Goal: Task Accomplishment & Management: Manage account settings

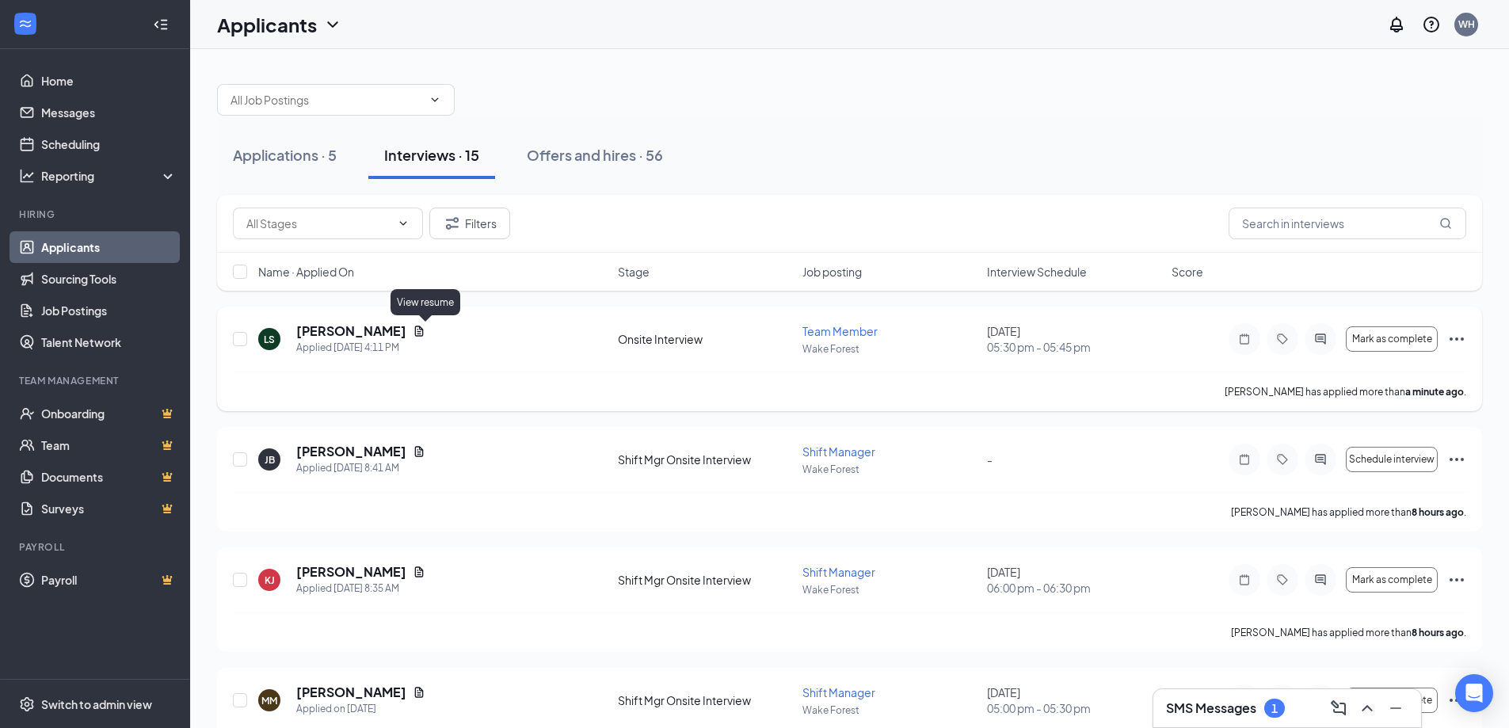
click at [422, 326] on icon "Document" at bounding box center [419, 331] width 13 height 13
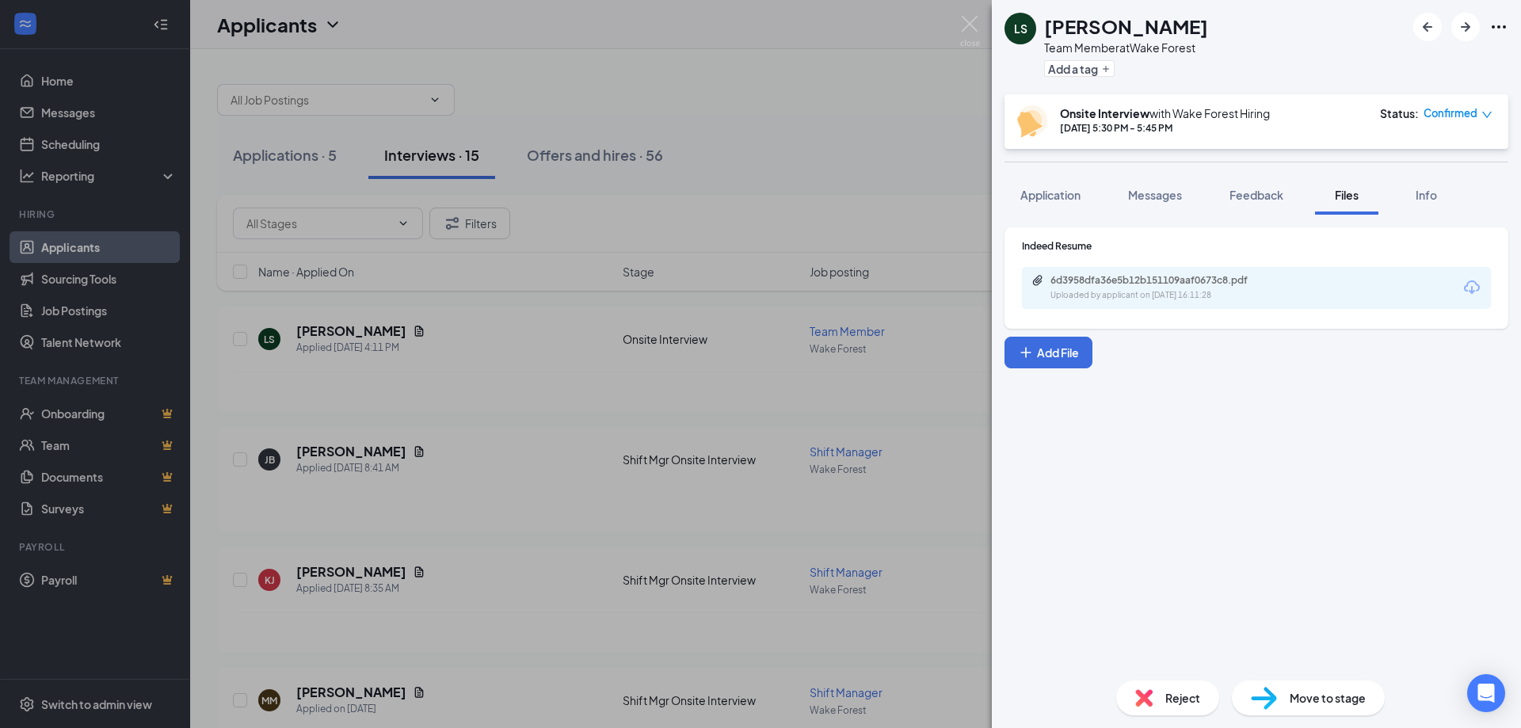
click at [1223, 278] on div "6d3958dfa36e5b12b151109aaf0673c8.pdf" at bounding box center [1162, 280] width 222 height 13
click at [979, 18] on img at bounding box center [970, 31] width 20 height 31
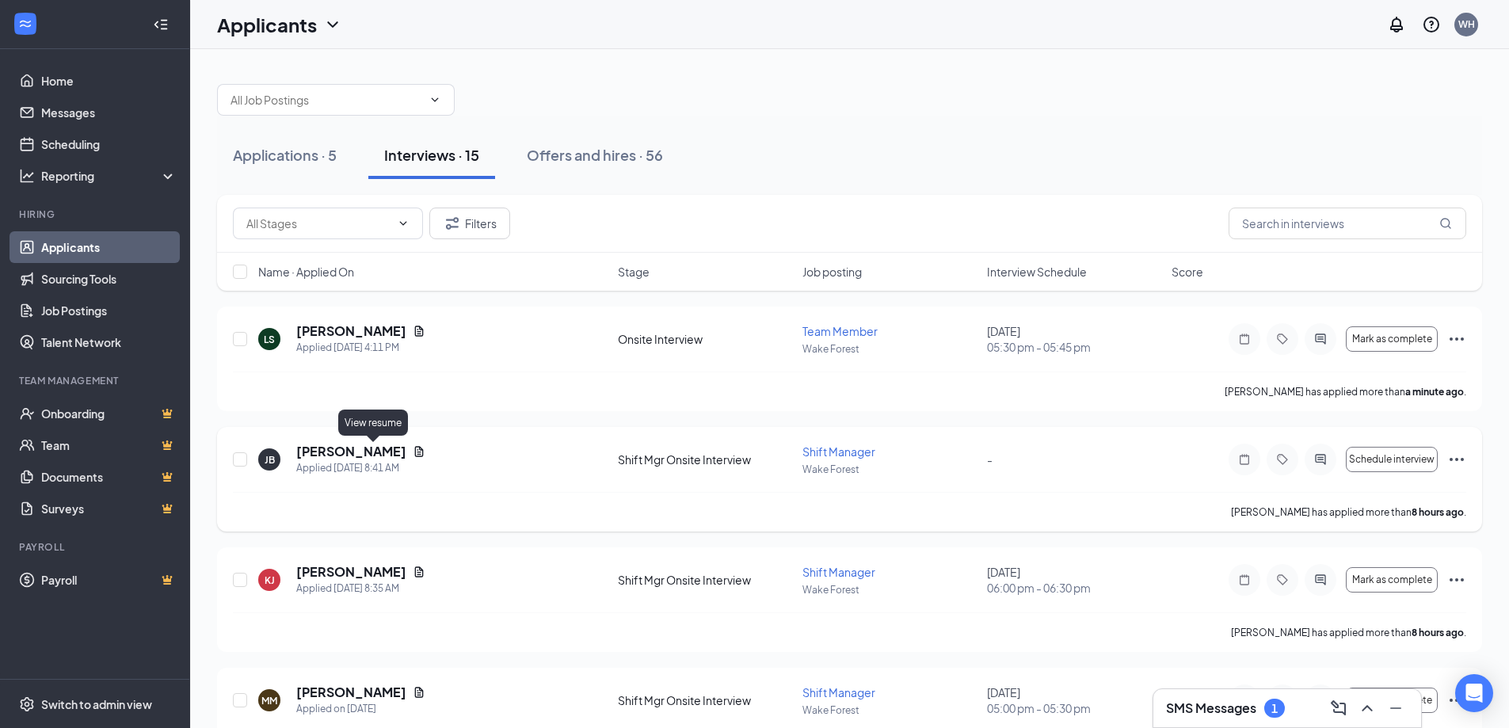
drag, startPoint x: 368, startPoint y: 448, endPoint x: 394, endPoint y: 452, distance: 25.5
click at [413, 448] on icon "Document" at bounding box center [419, 451] width 13 height 13
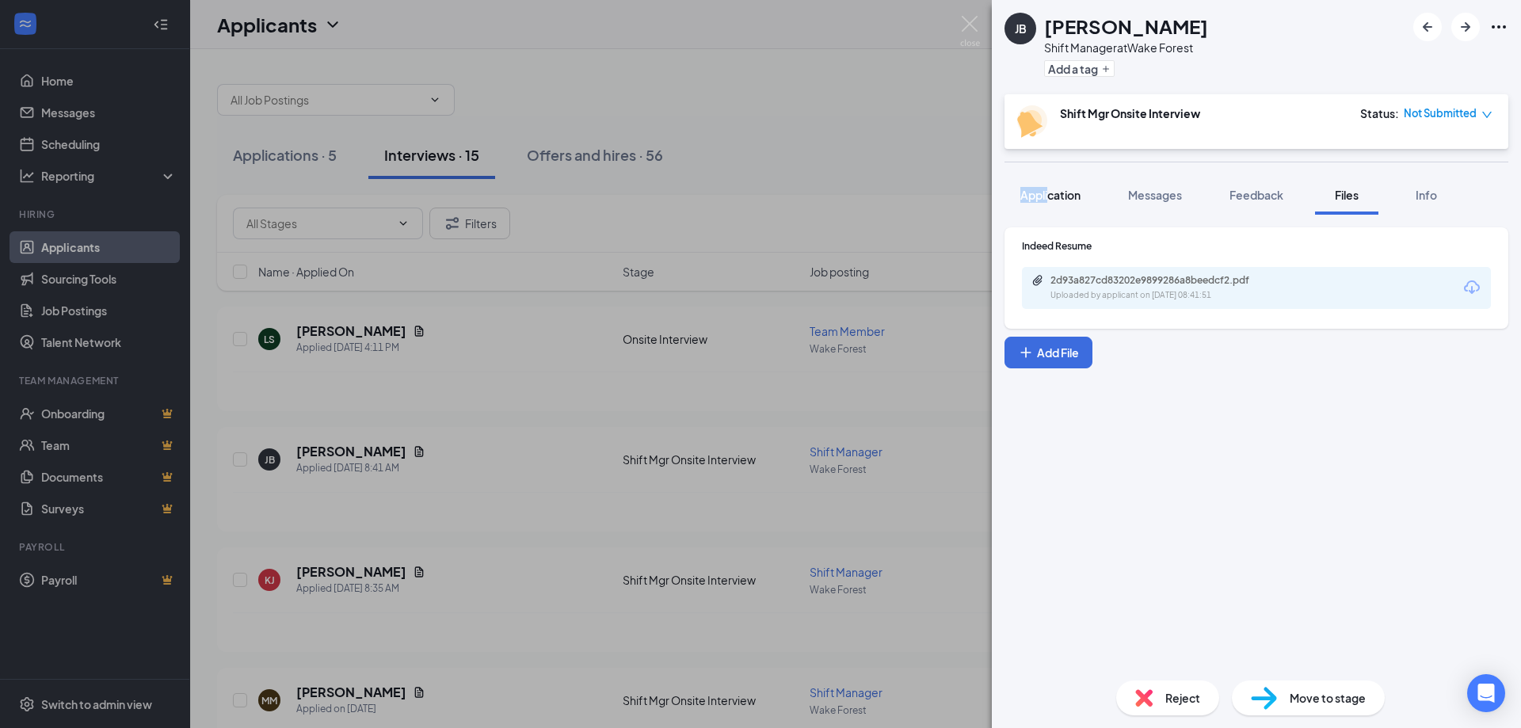
click at [1047, 180] on div "[PERSON_NAME] [PERSON_NAME] Shift Manager at [GEOGRAPHIC_DATA] Add a tag Shift …" at bounding box center [1256, 364] width 529 height 728
click at [1067, 202] on div "Application" at bounding box center [1050, 195] width 60 height 16
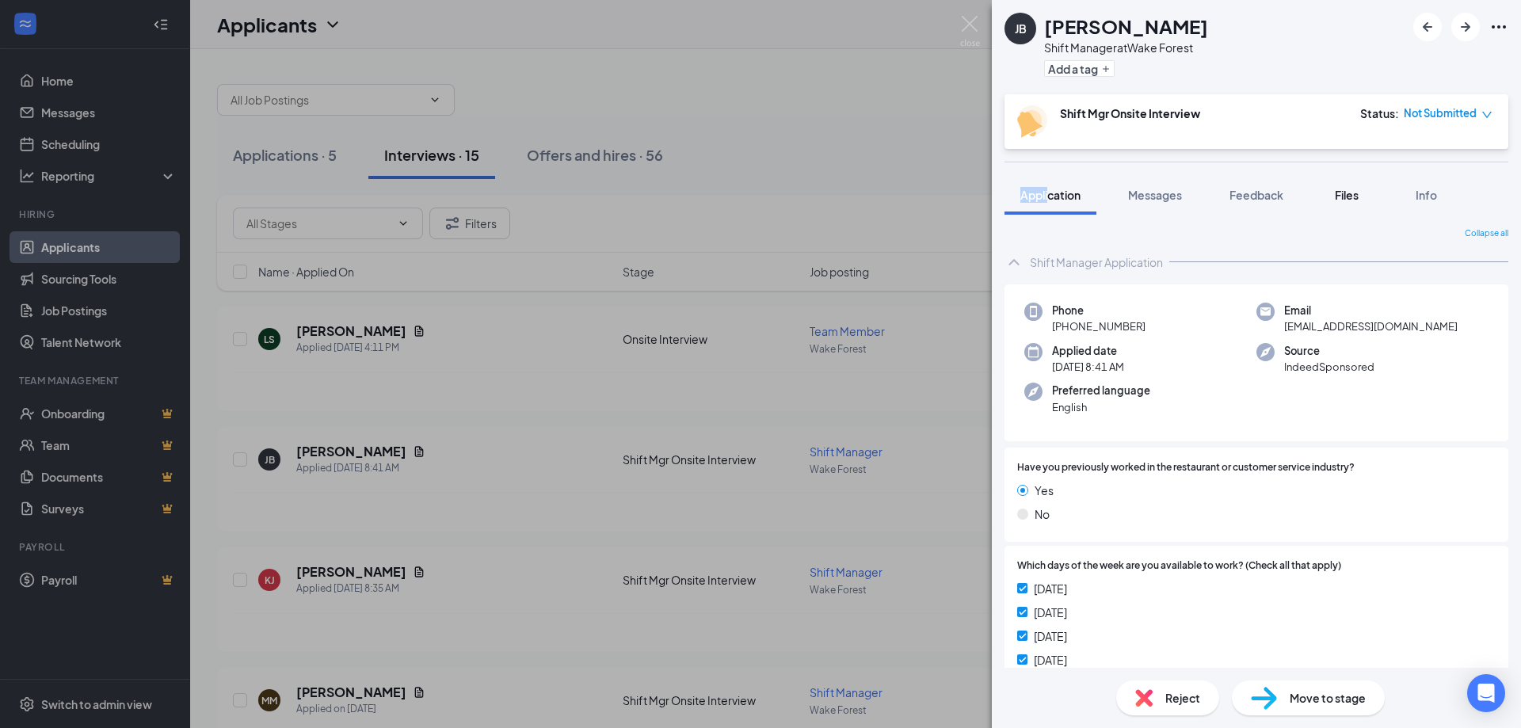
click at [1365, 202] on button "Files" at bounding box center [1346, 195] width 63 height 40
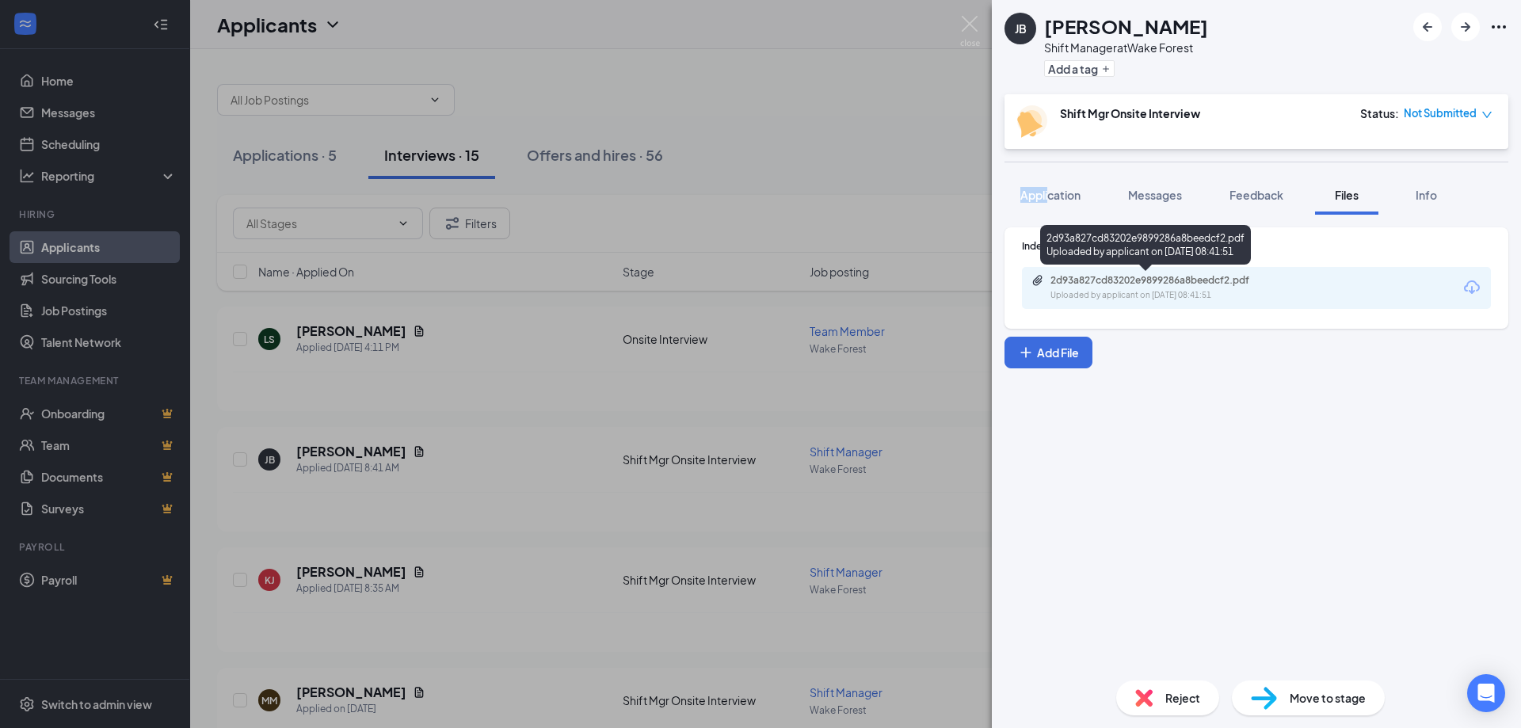
click at [1185, 294] on div "Uploaded by applicant on [DATE] 08:41:51" at bounding box center [1170, 295] width 238 height 13
click at [964, 29] on img at bounding box center [970, 31] width 20 height 31
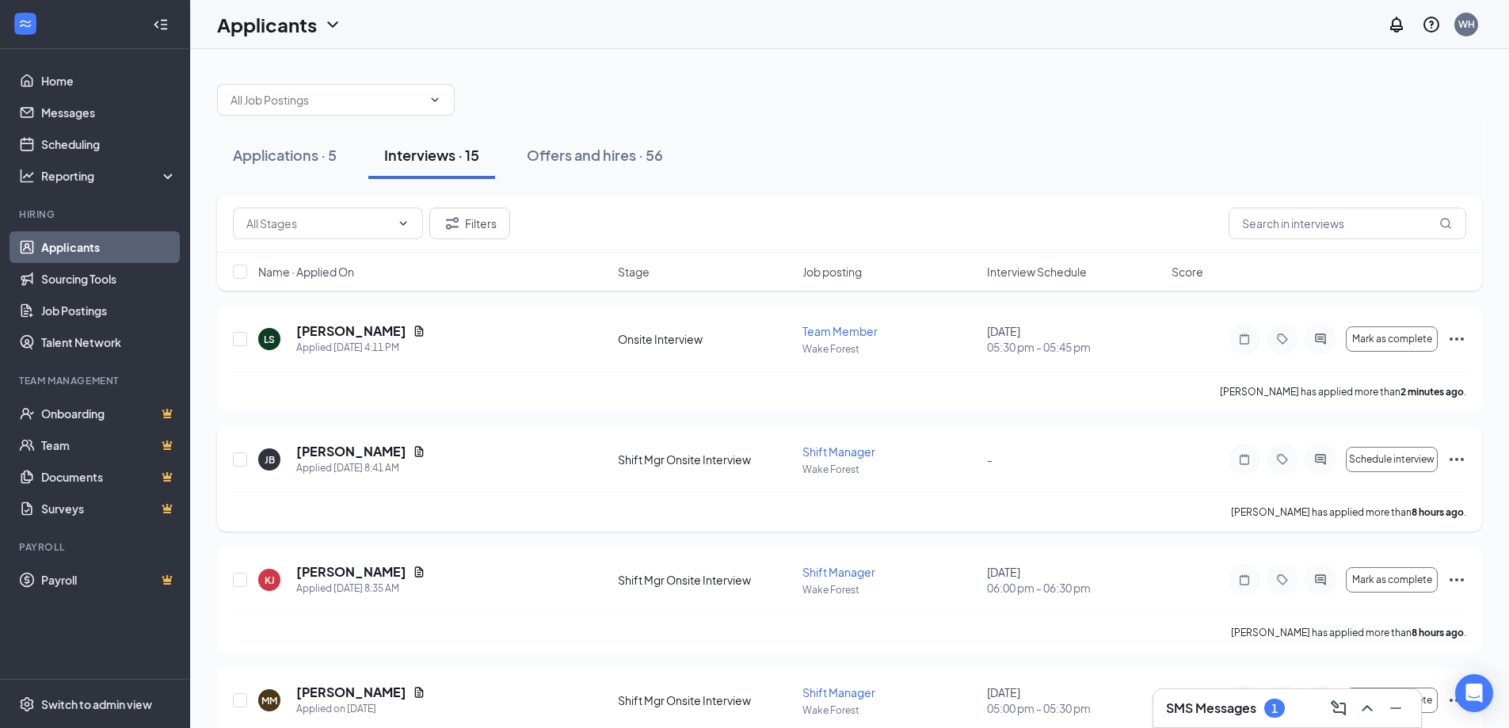
click at [1456, 462] on icon "Ellipses" at bounding box center [1456, 459] width 19 height 19
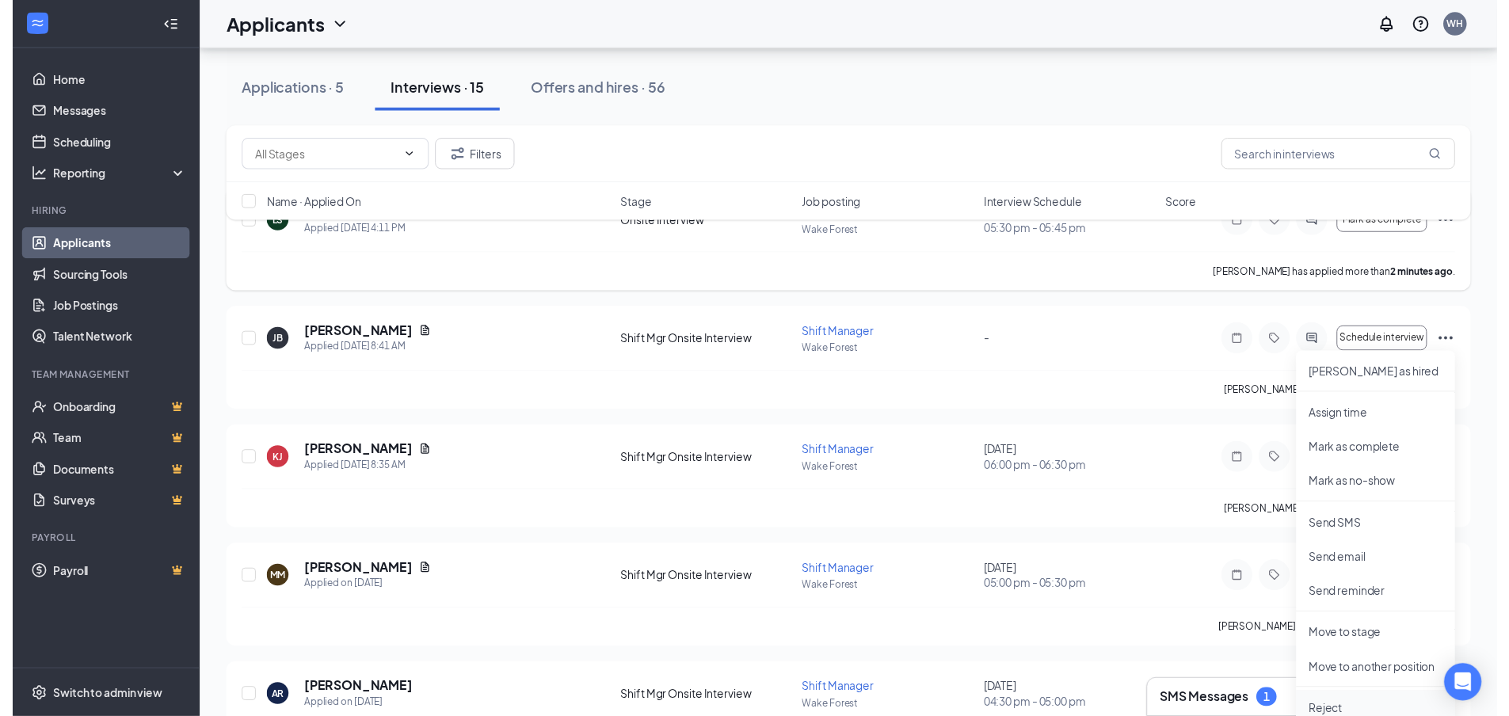
scroll to position [238, 0]
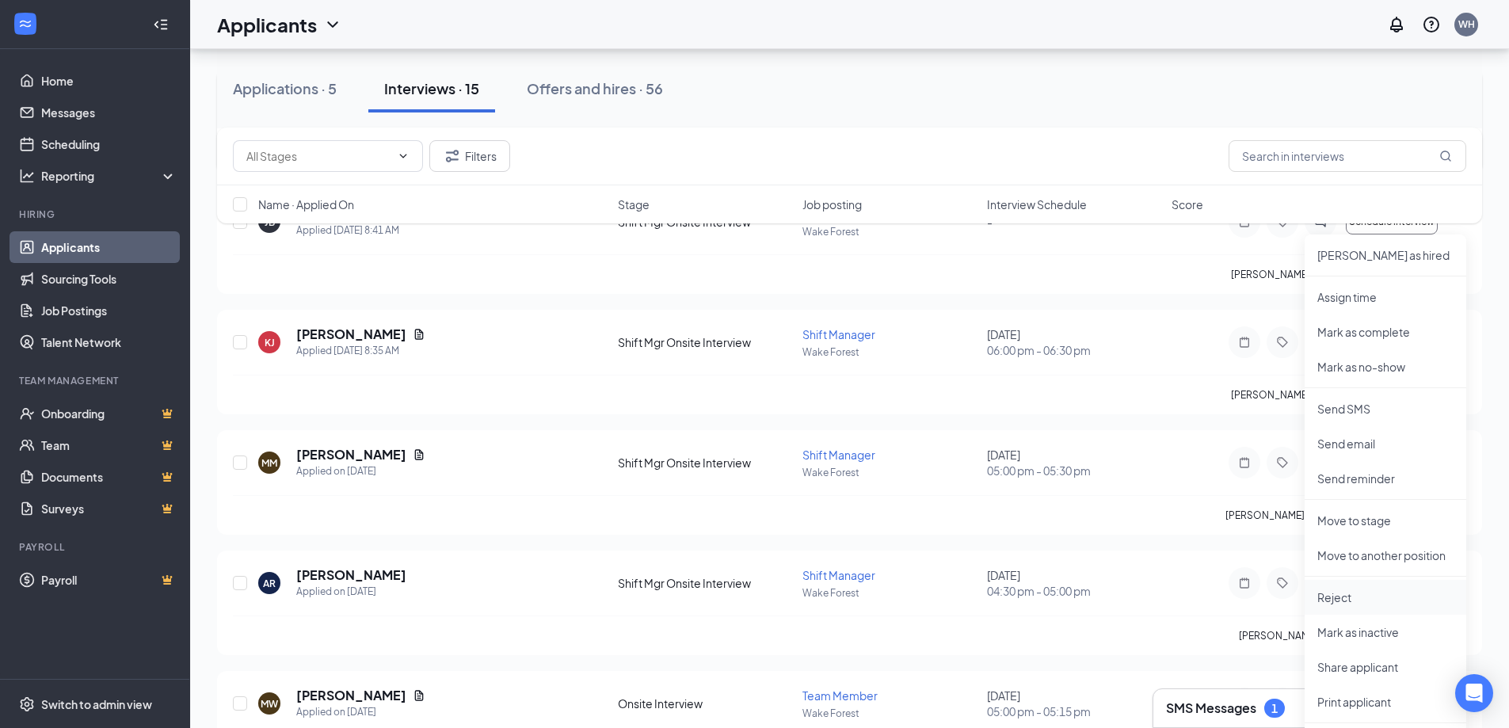
click at [1329, 588] on li "Reject" at bounding box center [1386, 597] width 162 height 35
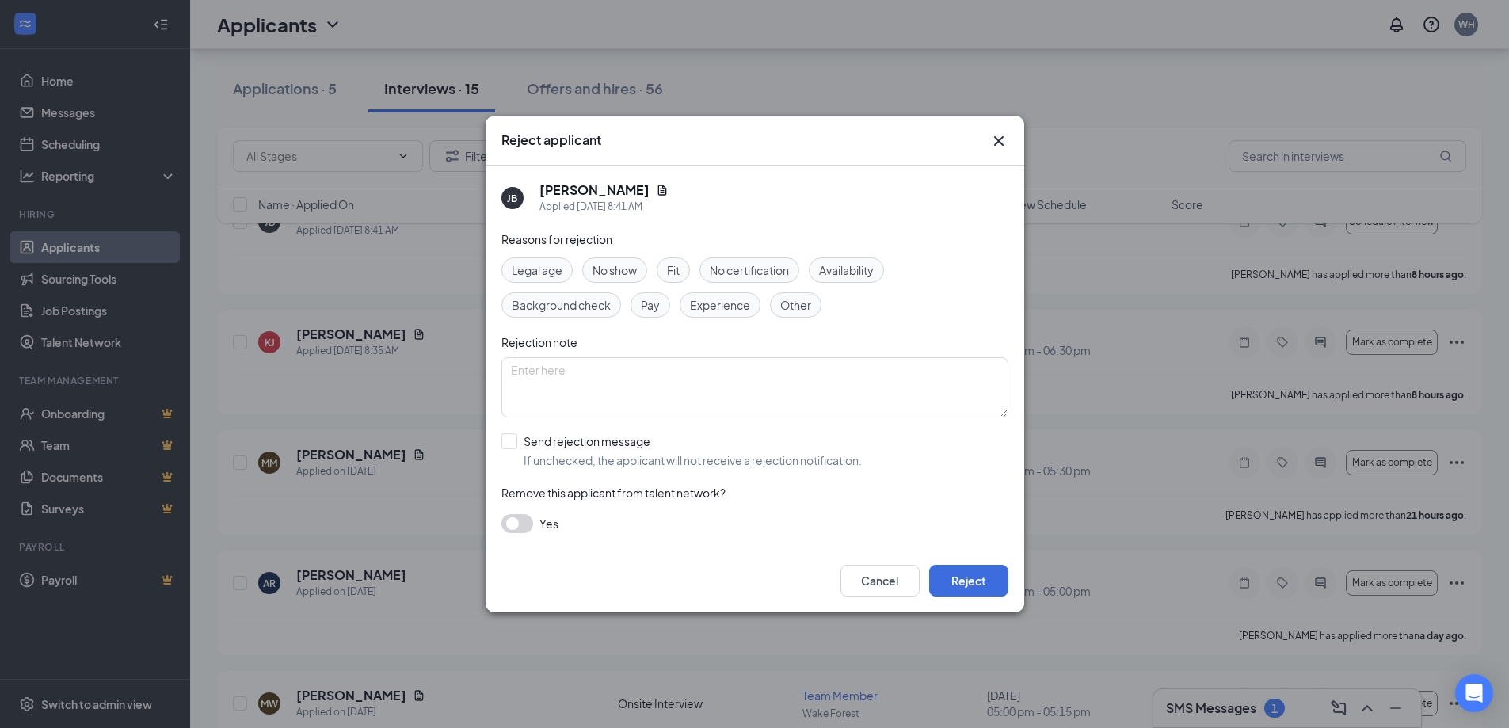
click at [747, 305] on span "Experience" at bounding box center [720, 304] width 60 height 17
click at [841, 269] on span "Availability" at bounding box center [846, 269] width 55 height 17
click at [963, 576] on button "Reject" at bounding box center [968, 581] width 79 height 32
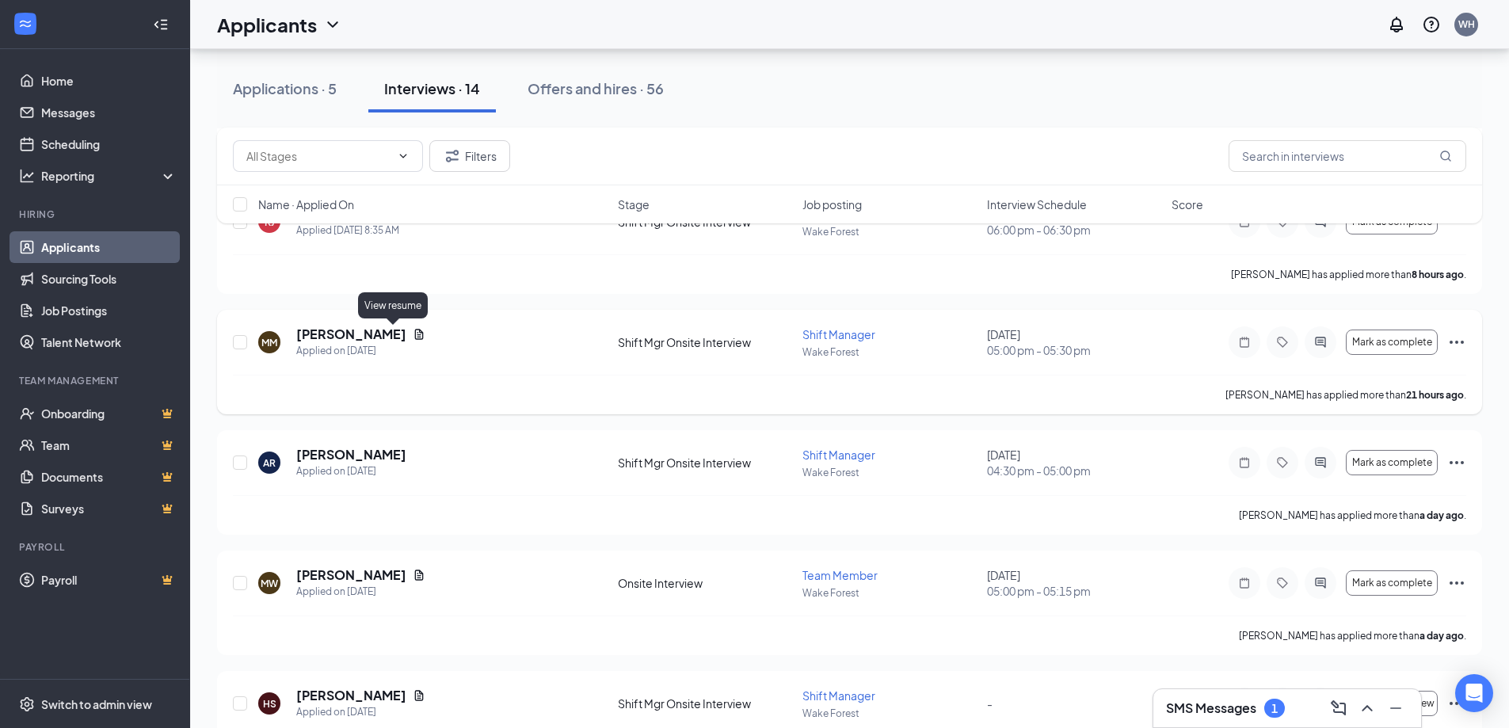
click at [387, 325] on div "MM [PERSON_NAME] Applied on [DATE] Shift Mgr Onsite Interview Shift Manager [GE…" at bounding box center [849, 362] width 1265 height 105
click at [415, 330] on icon "Document" at bounding box center [419, 334] width 9 height 10
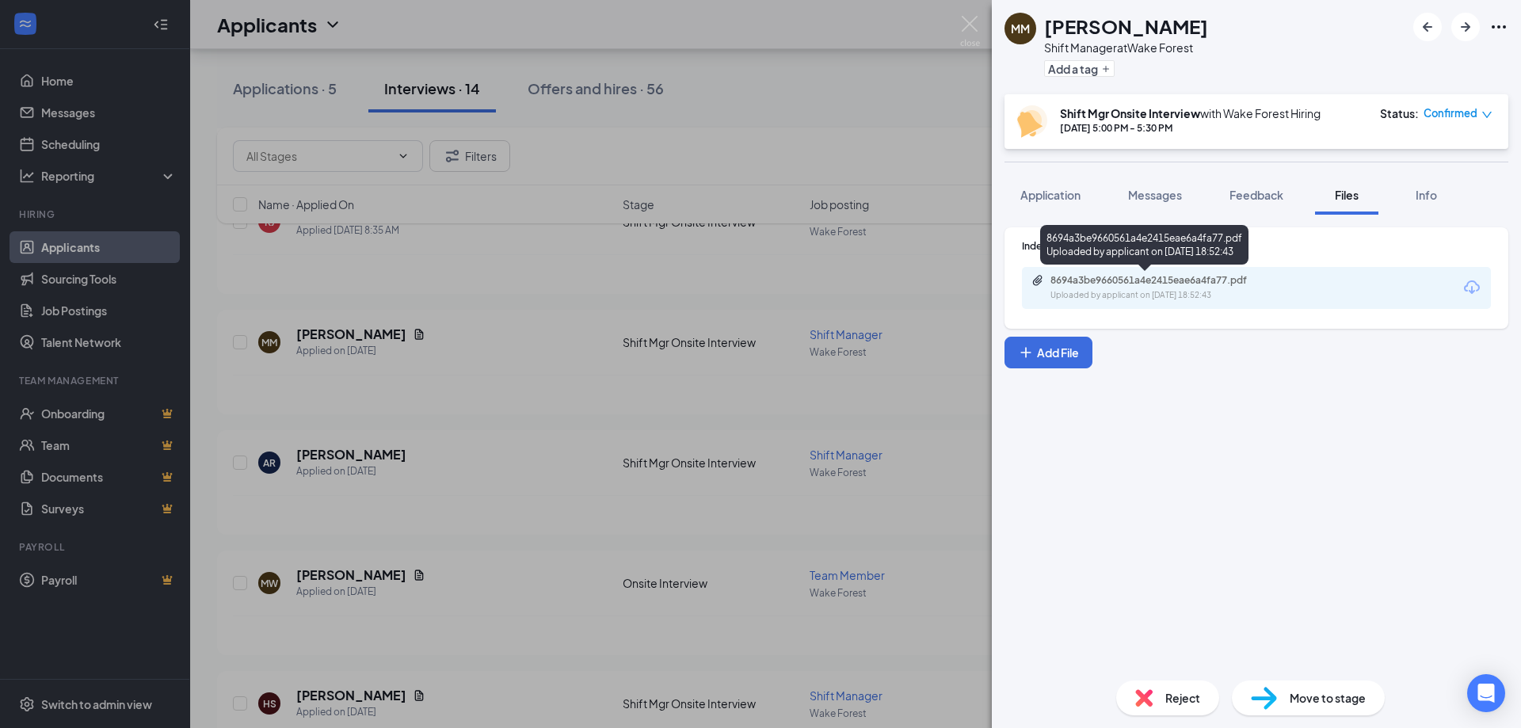
click at [1167, 299] on div "Uploaded by applicant on [DATE] 18:52:43" at bounding box center [1170, 295] width 238 height 13
click at [972, 30] on img at bounding box center [970, 31] width 20 height 31
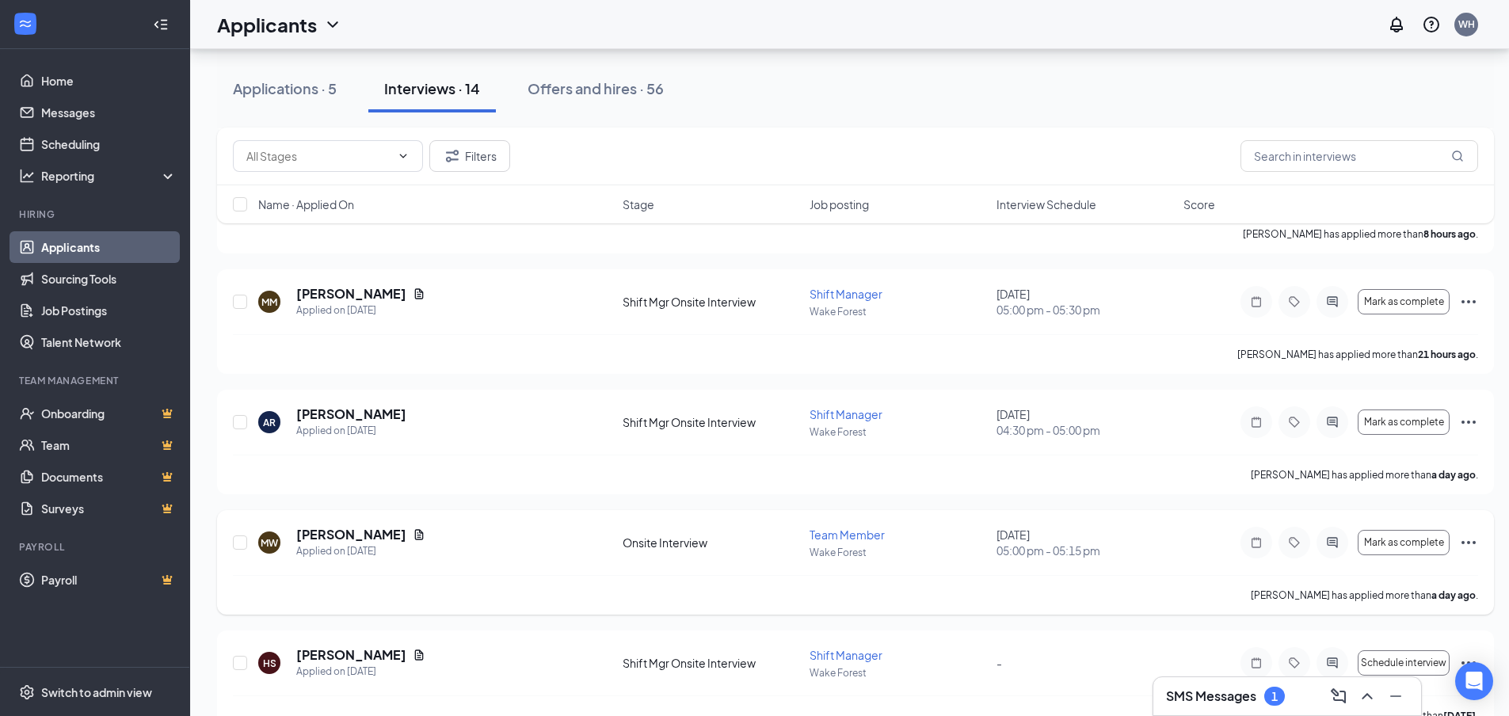
scroll to position [317, 0]
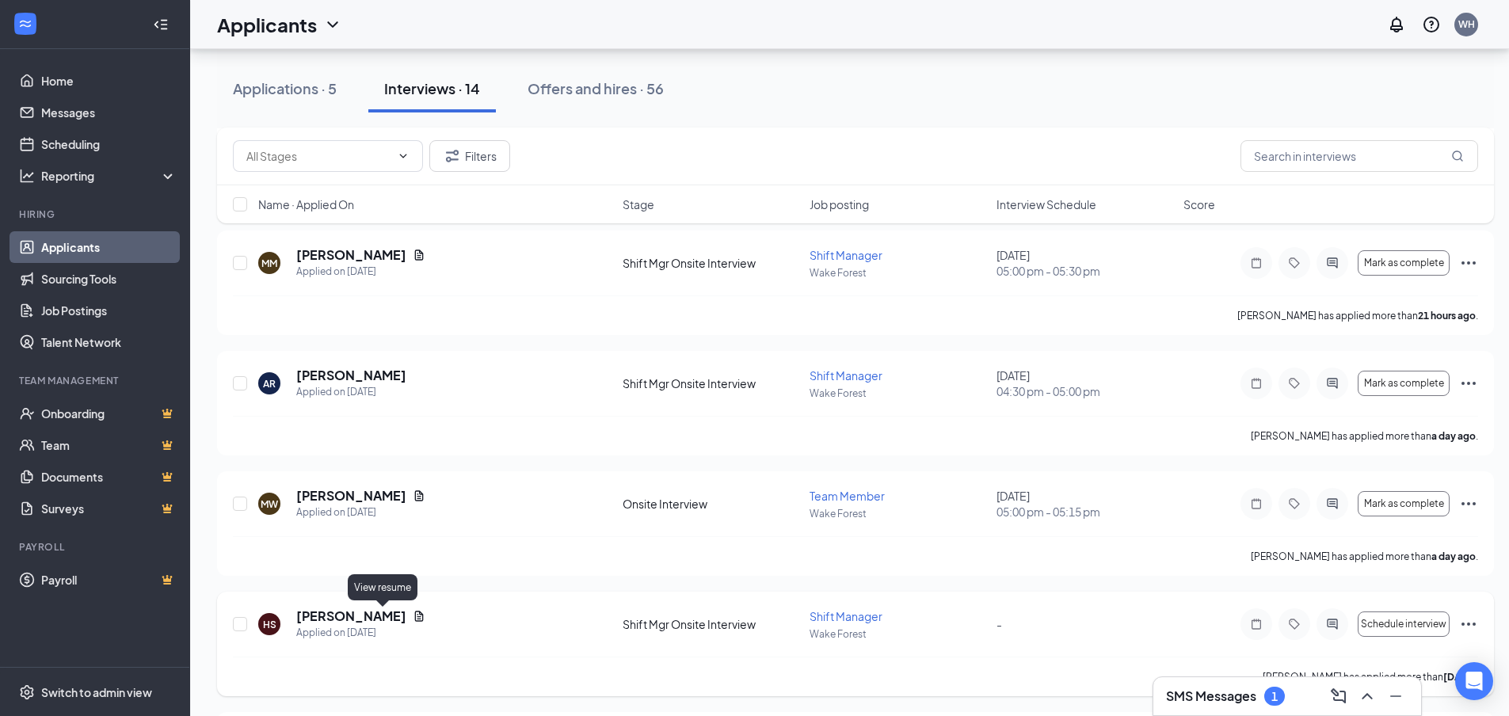
click at [413, 616] on icon "Document" at bounding box center [419, 616] width 13 height 13
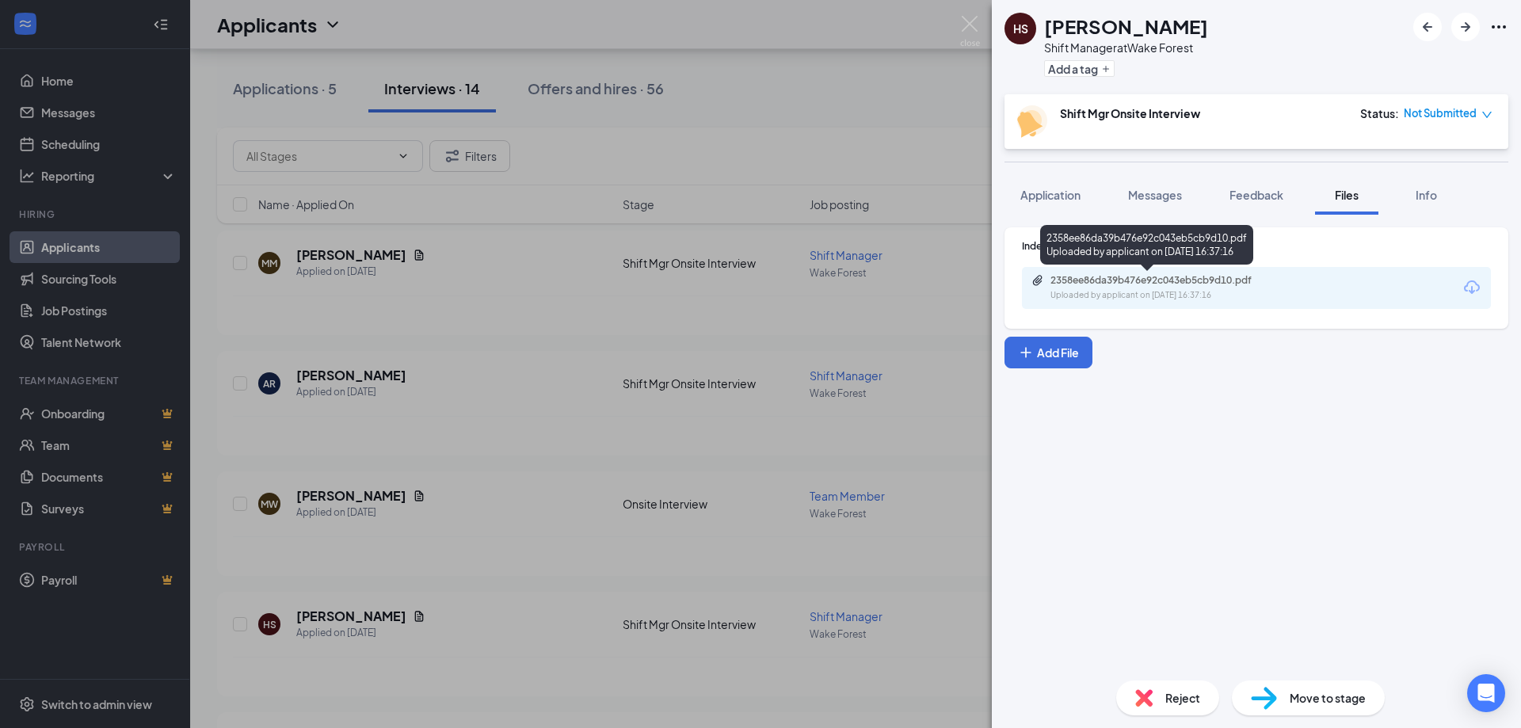
click at [1181, 290] on div "Uploaded by applicant on [DATE] 16:37:16" at bounding box center [1170, 295] width 238 height 13
click at [956, 19] on div "[PERSON_NAME] Shift Manager at [GEOGRAPHIC_DATA] Add a tag Shift Mgr Onsite Int…" at bounding box center [760, 364] width 1521 height 728
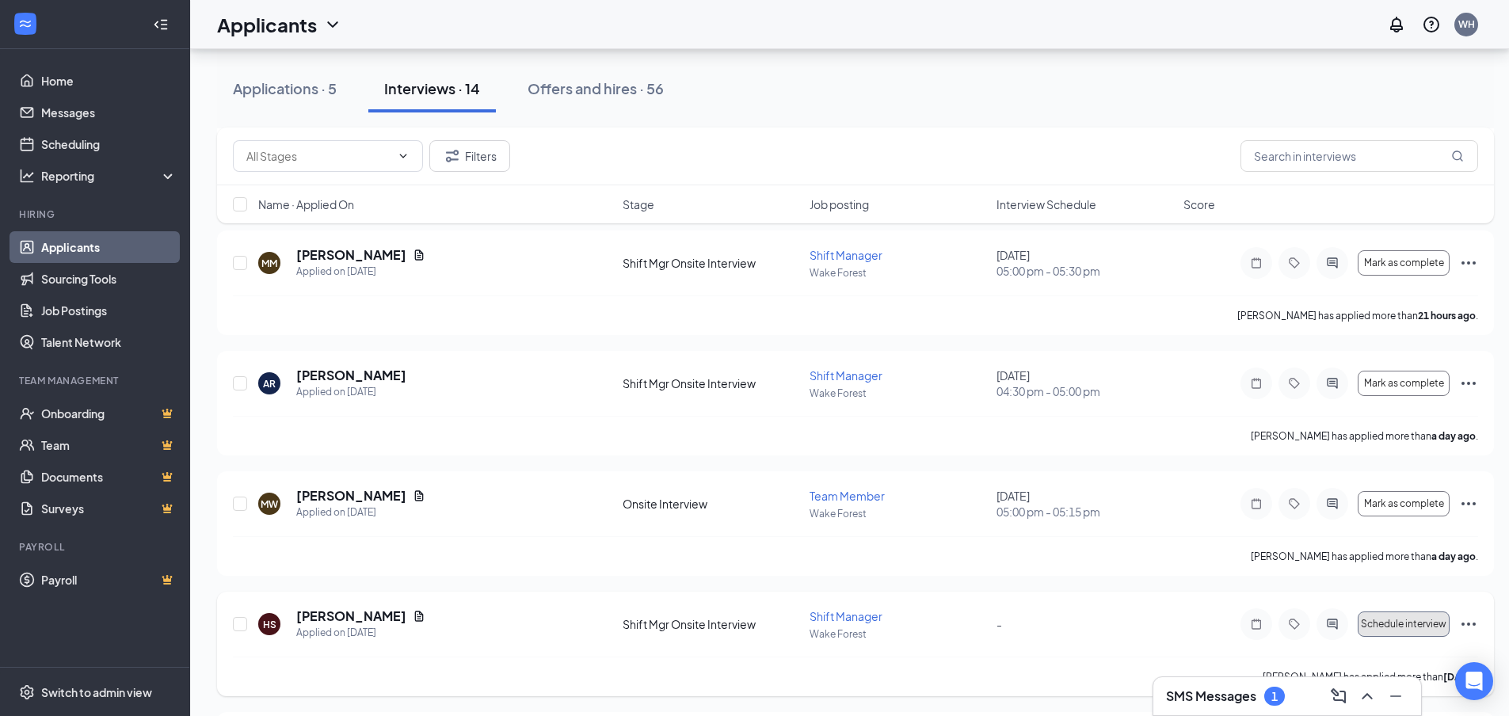
click at [1411, 627] on span "Schedule interview" at bounding box center [1404, 624] width 86 height 11
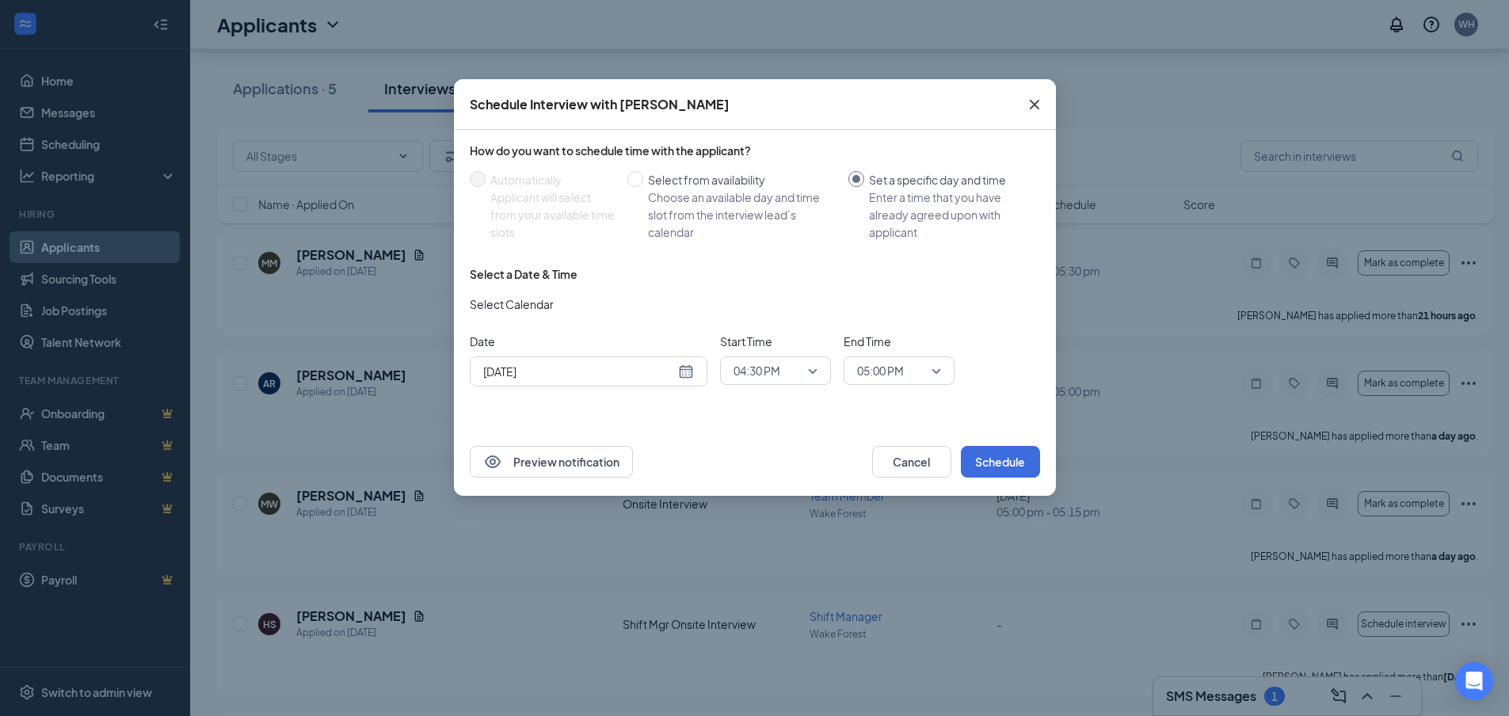
drag, startPoint x: 625, startPoint y: 371, endPoint x: 635, endPoint y: 369, distance: 10.4
click at [626, 369] on input "[DATE]" at bounding box center [579, 371] width 192 height 17
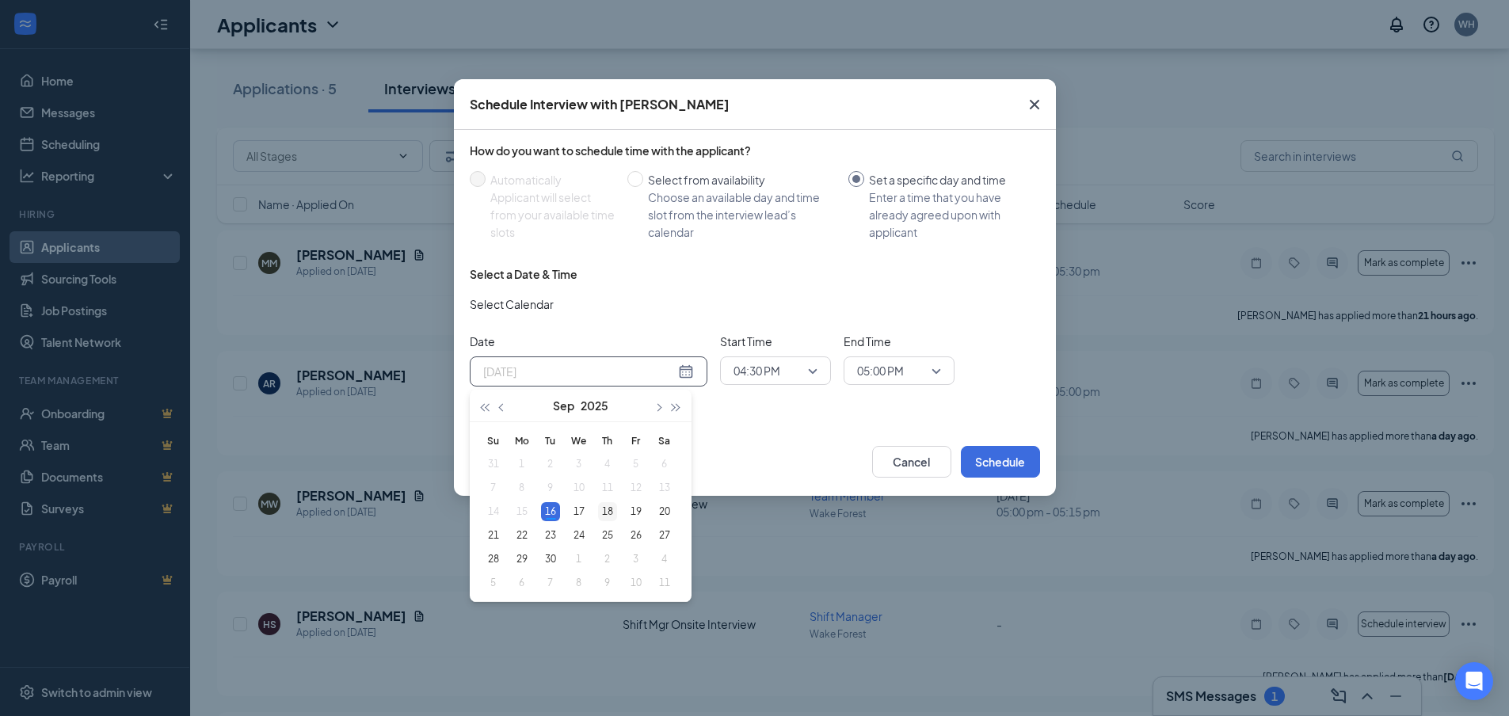
type input "[DATE]"
drag, startPoint x: 609, startPoint y: 517, endPoint x: 649, endPoint y: 507, distance: 40.7
click at [610, 517] on div "18" at bounding box center [607, 511] width 19 height 19
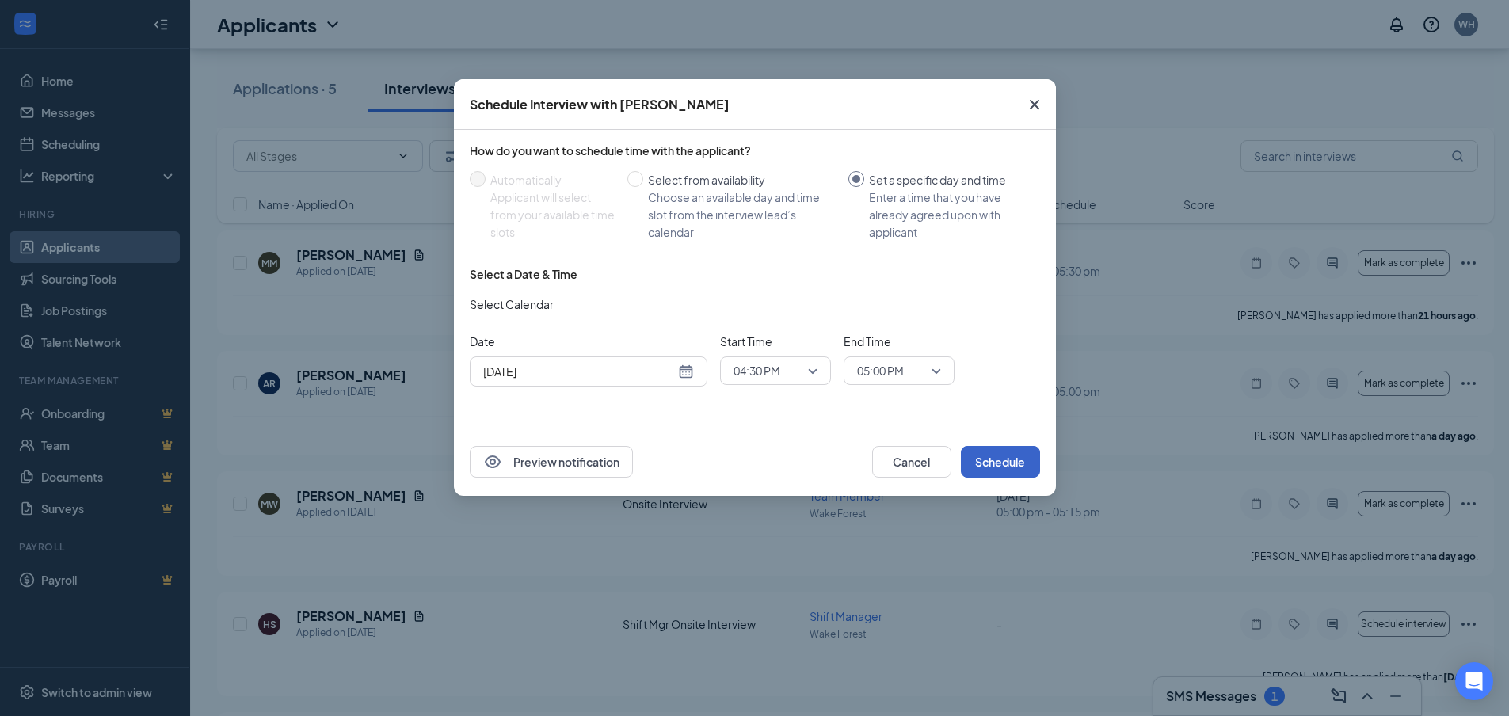
click at [1007, 467] on button "Schedule" at bounding box center [1000, 462] width 79 height 32
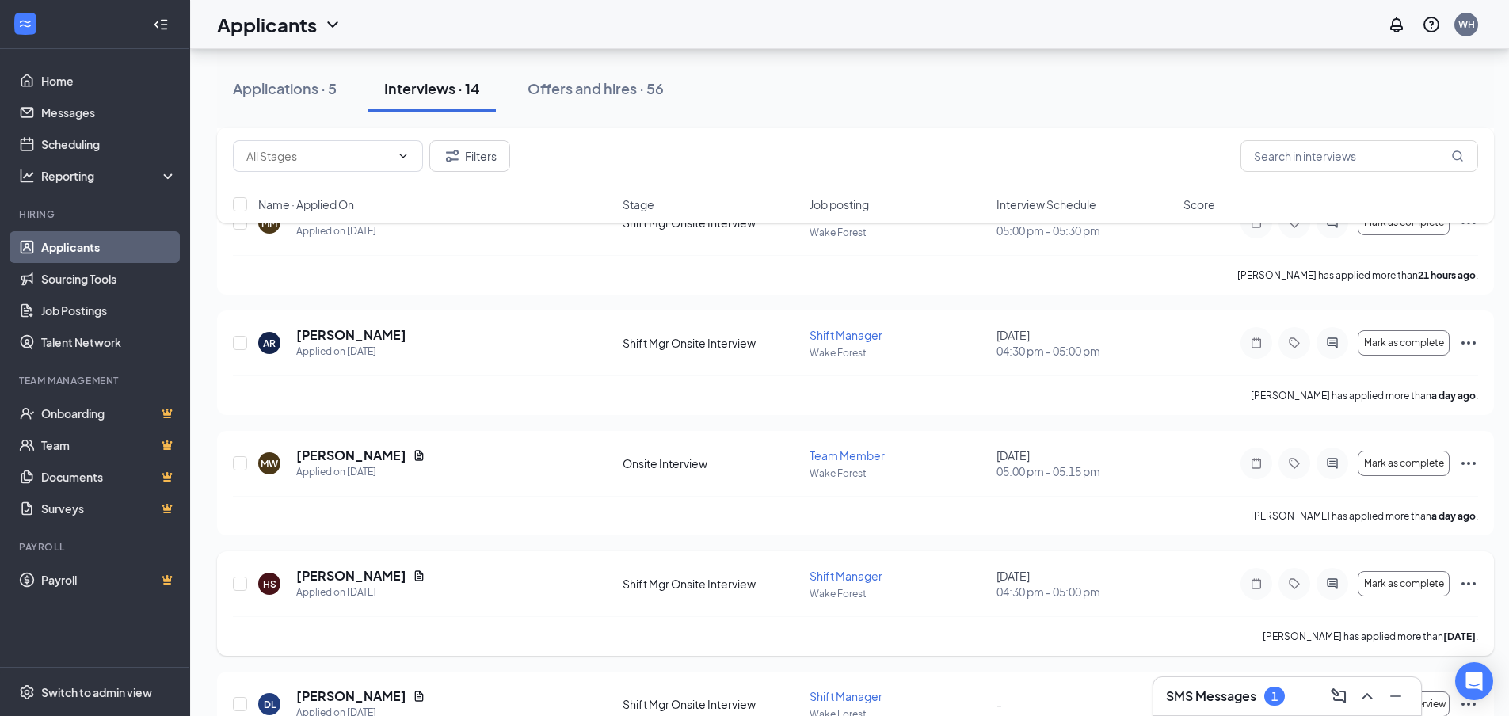
scroll to position [396, 0]
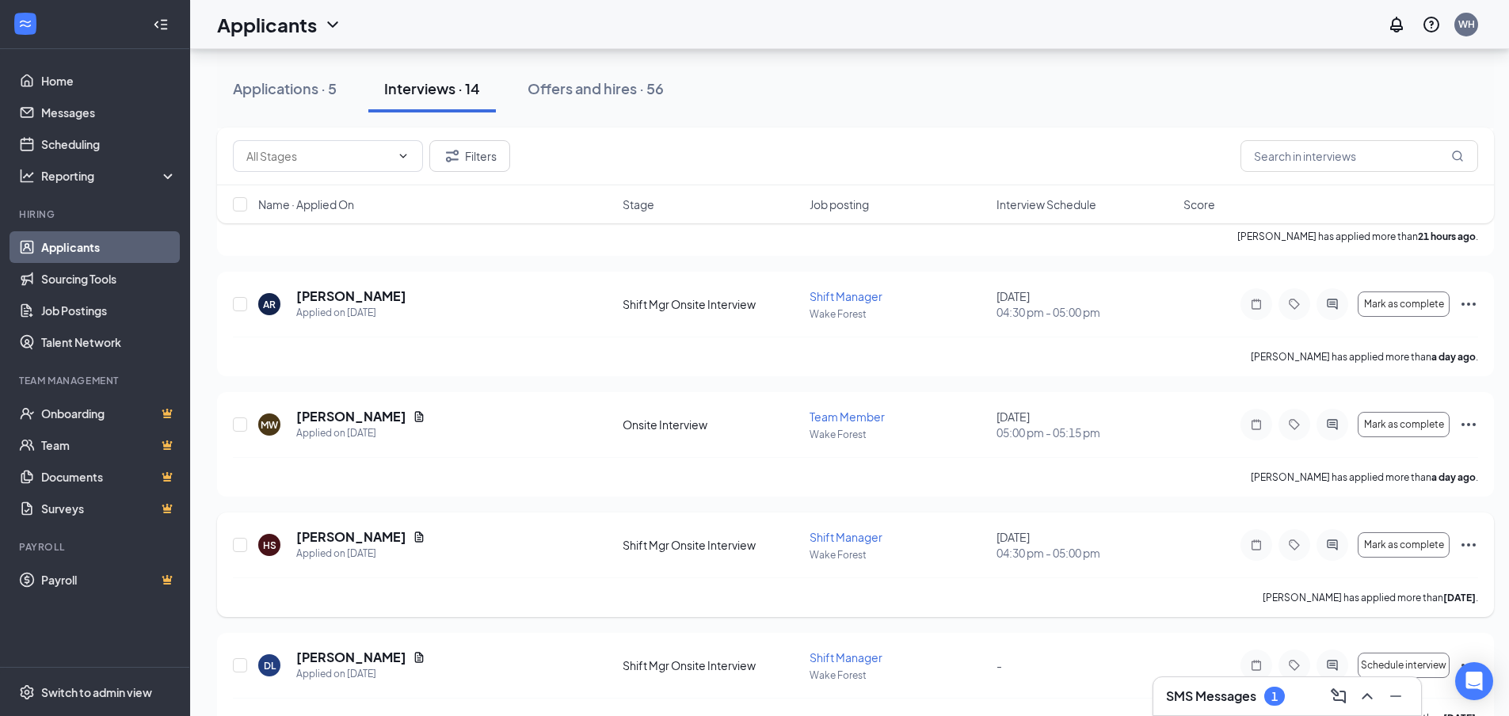
click at [1469, 542] on icon "Ellipses" at bounding box center [1468, 545] width 19 height 19
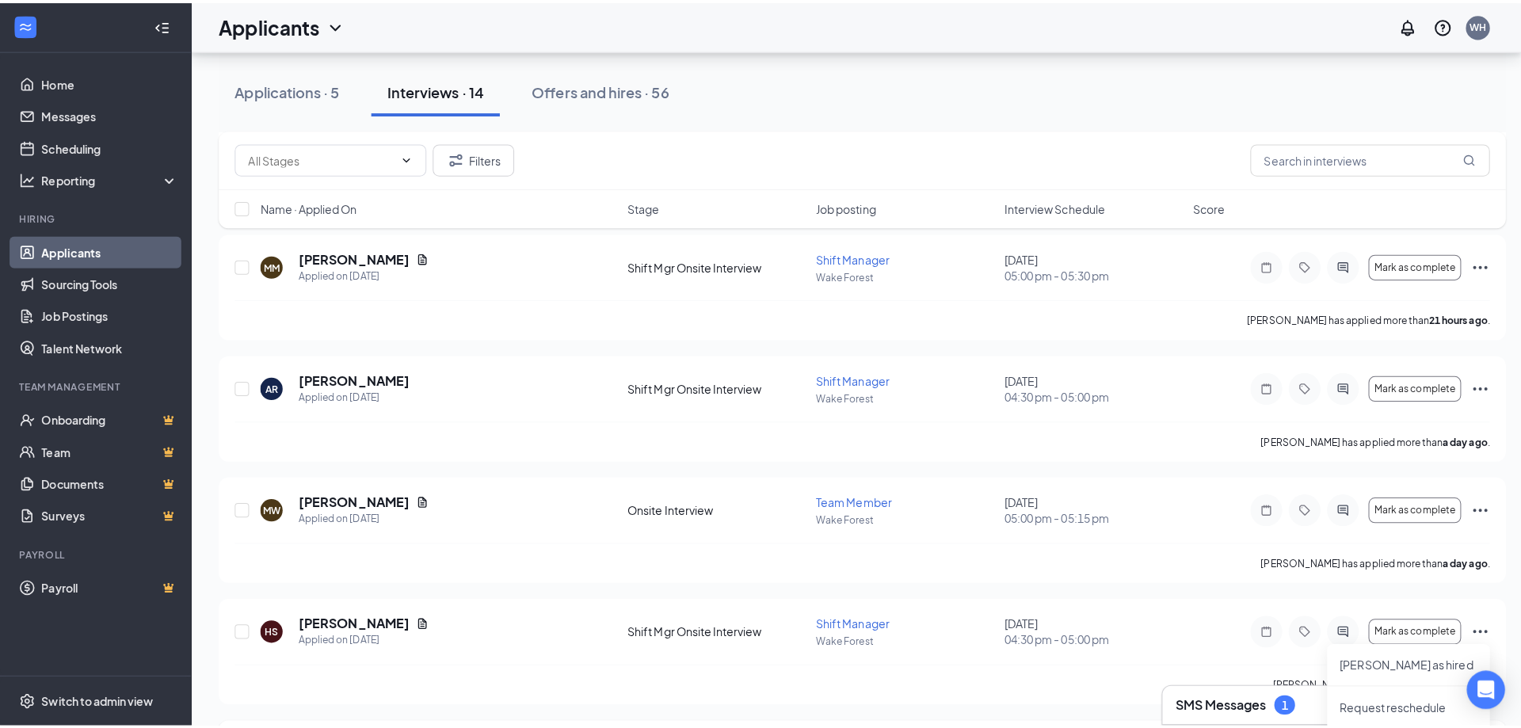
scroll to position [555, 0]
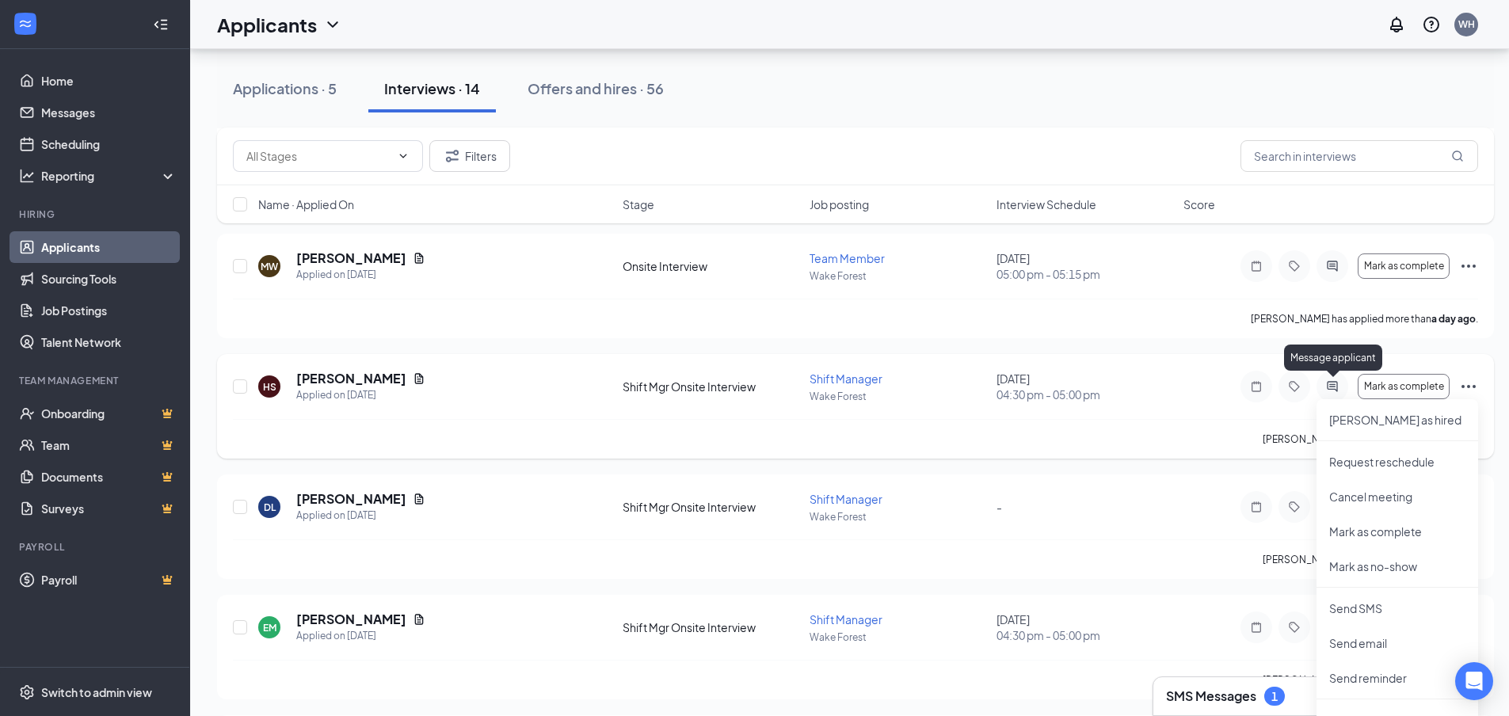
click at [1329, 387] on icon "ActiveChat" at bounding box center [1332, 386] width 10 height 10
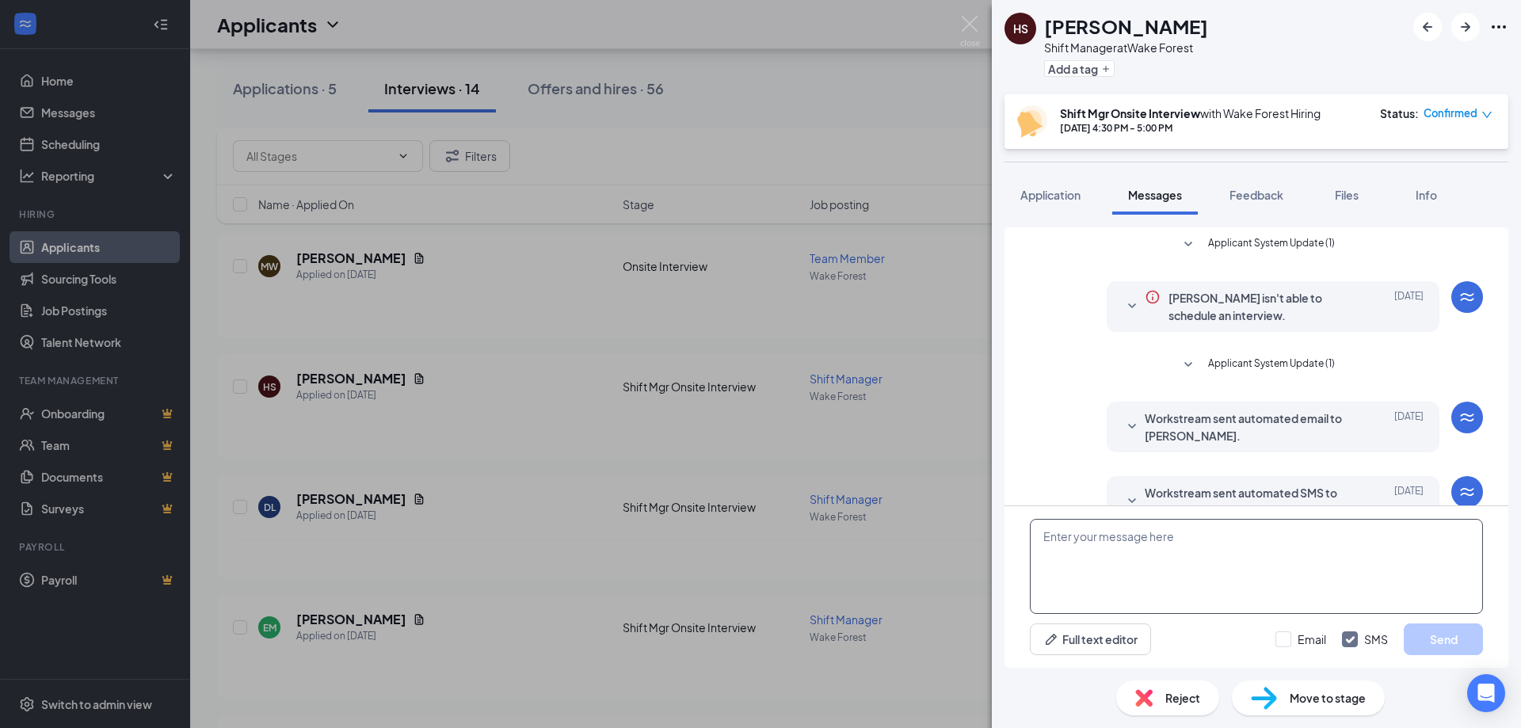
click at [1164, 547] on textarea at bounding box center [1256, 566] width 453 height 95
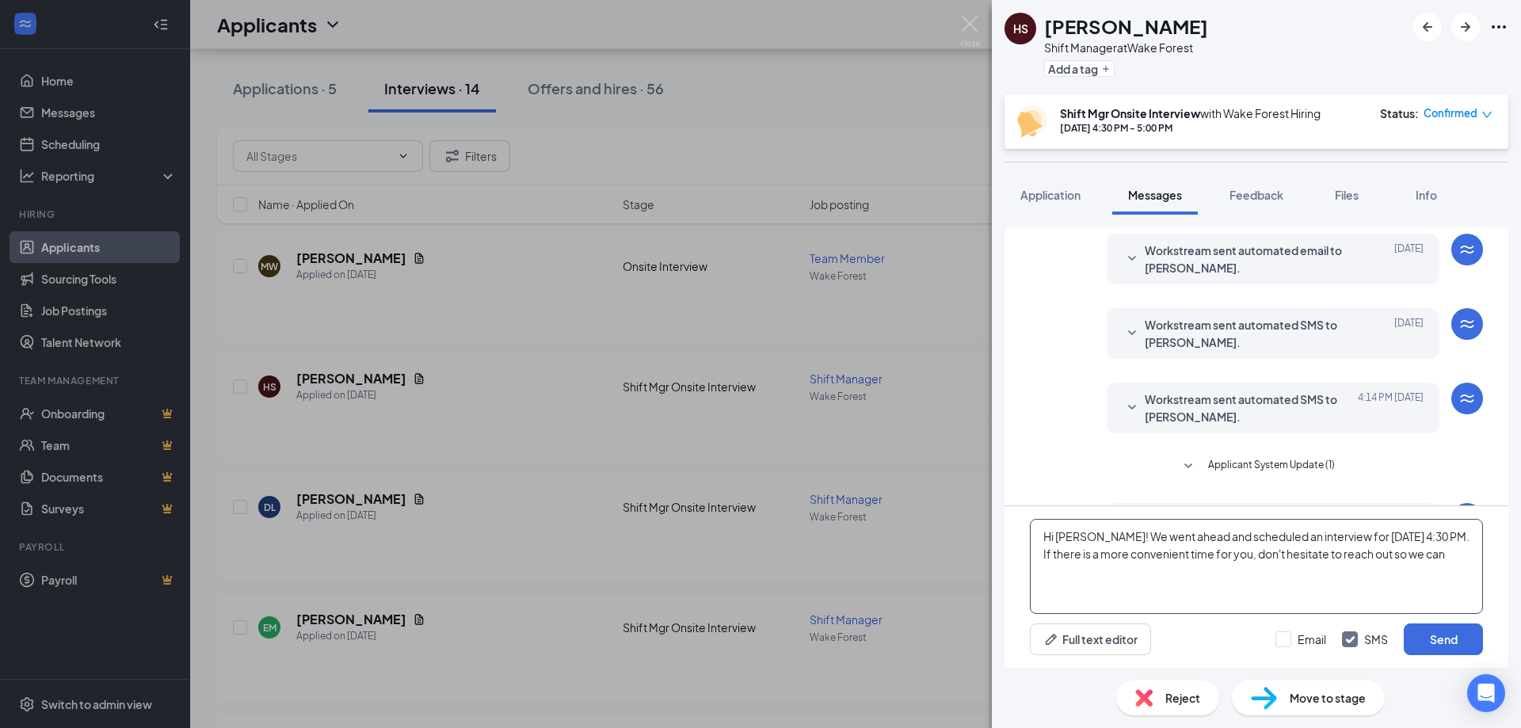
scroll to position [381, 0]
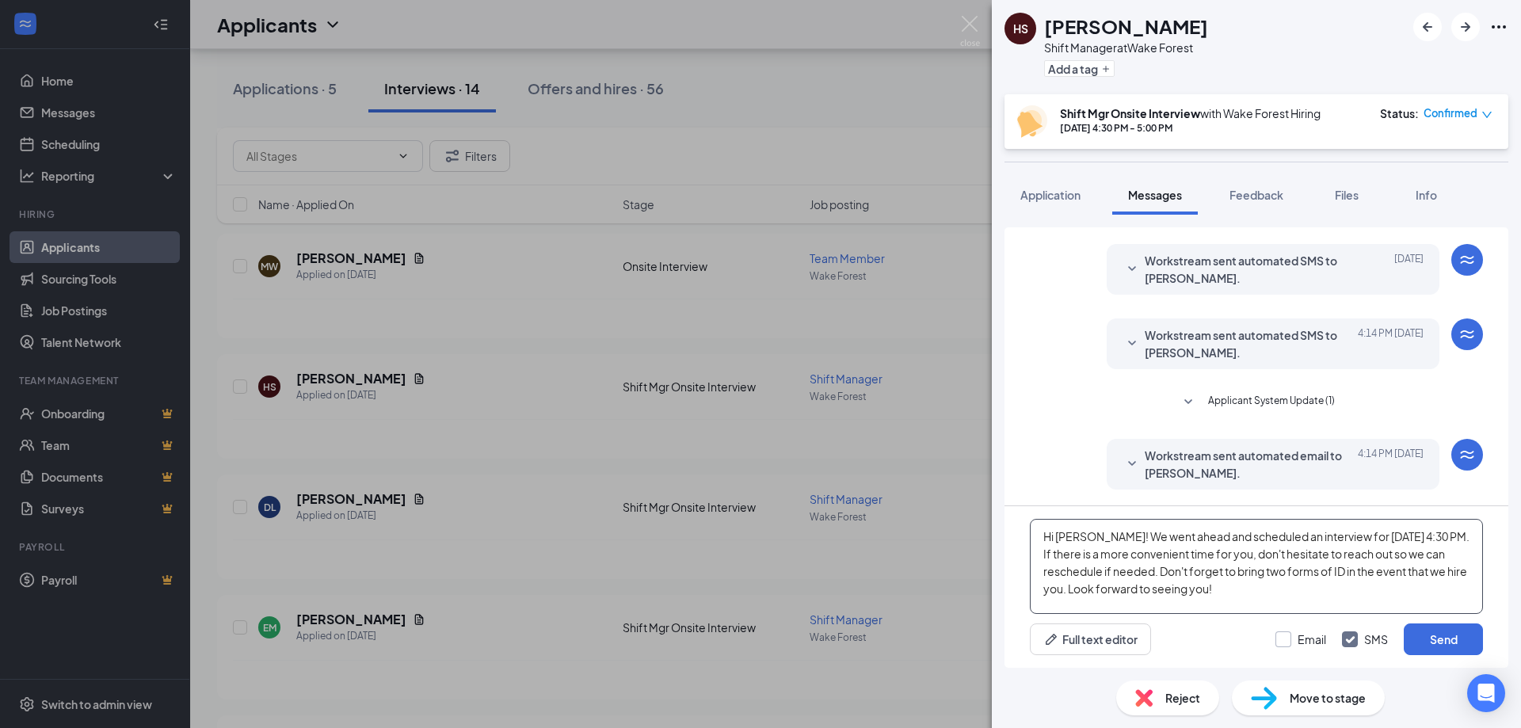
type textarea "Hi [PERSON_NAME]! We went ahead and scheduled an interview for [DATE] 4:30 PM. …"
click at [1309, 640] on input "Email" at bounding box center [1301, 639] width 51 height 16
checkbox input "true"
click at [1430, 641] on button "Send" at bounding box center [1443, 640] width 79 height 32
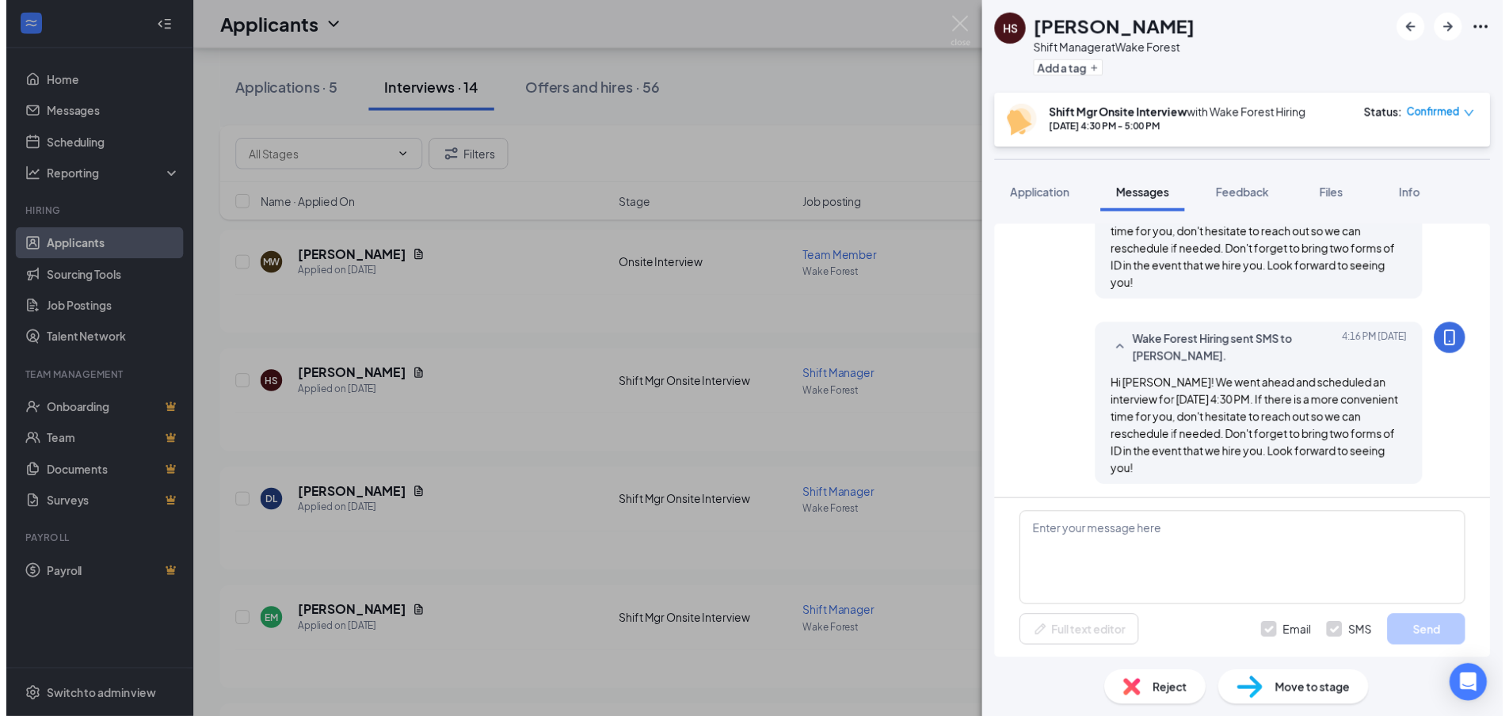
scroll to position [758, 0]
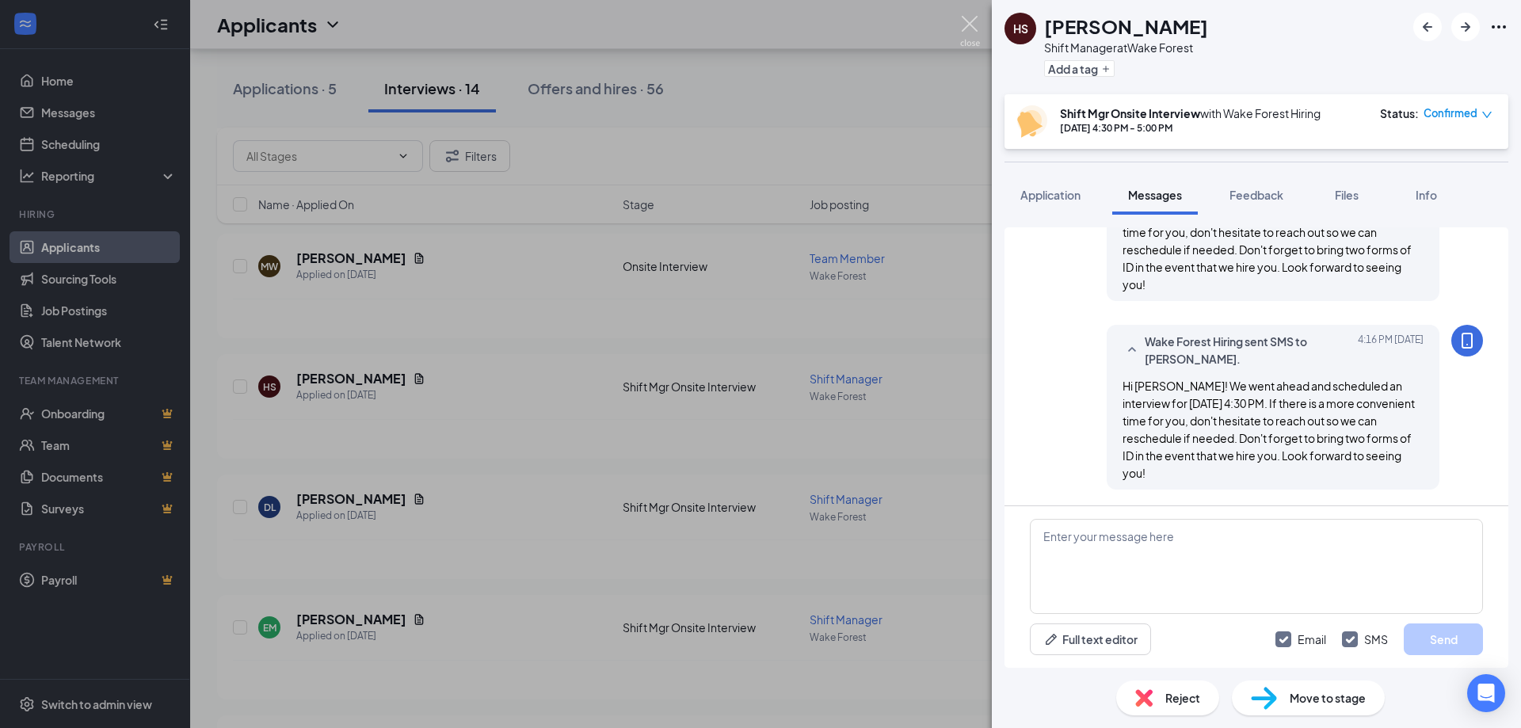
click at [970, 28] on img at bounding box center [970, 31] width 20 height 31
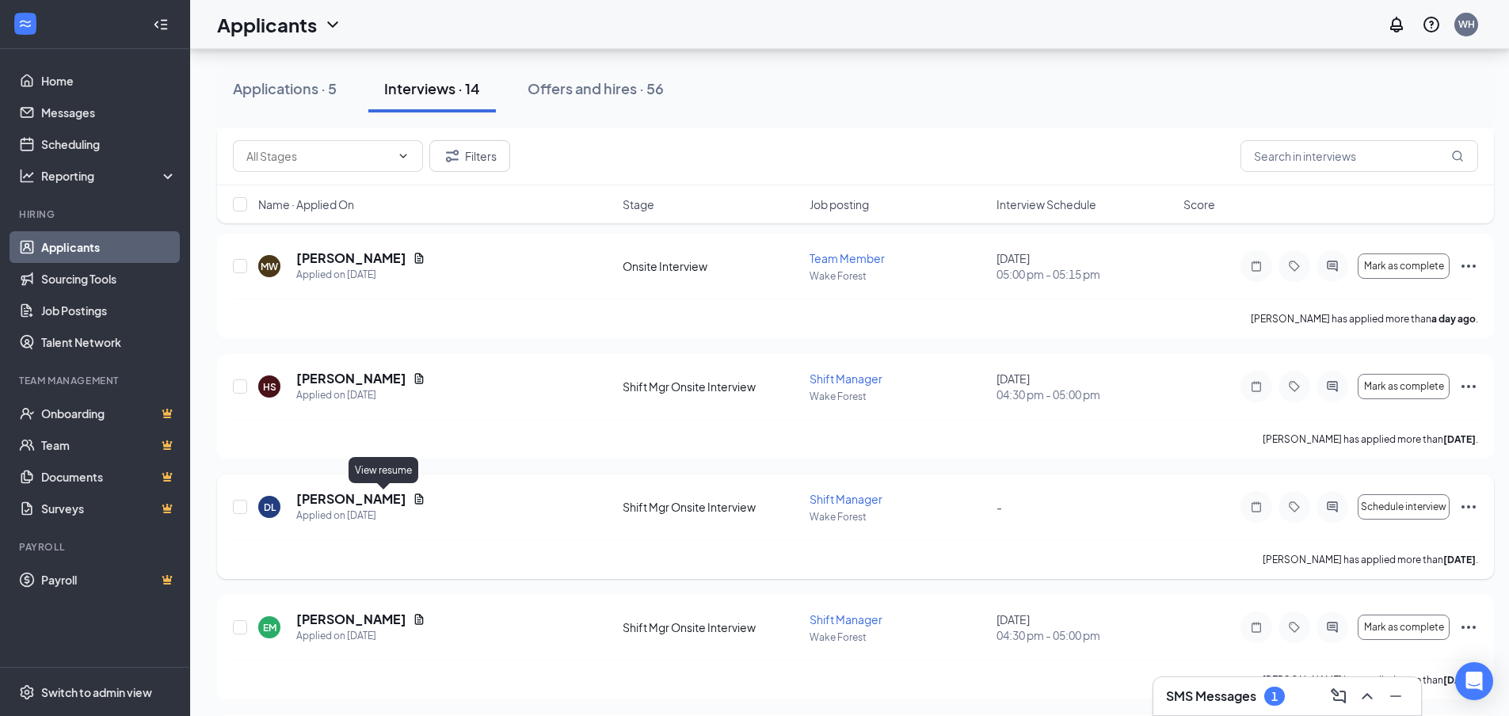
click at [415, 499] on icon "Document" at bounding box center [419, 499] width 9 height 10
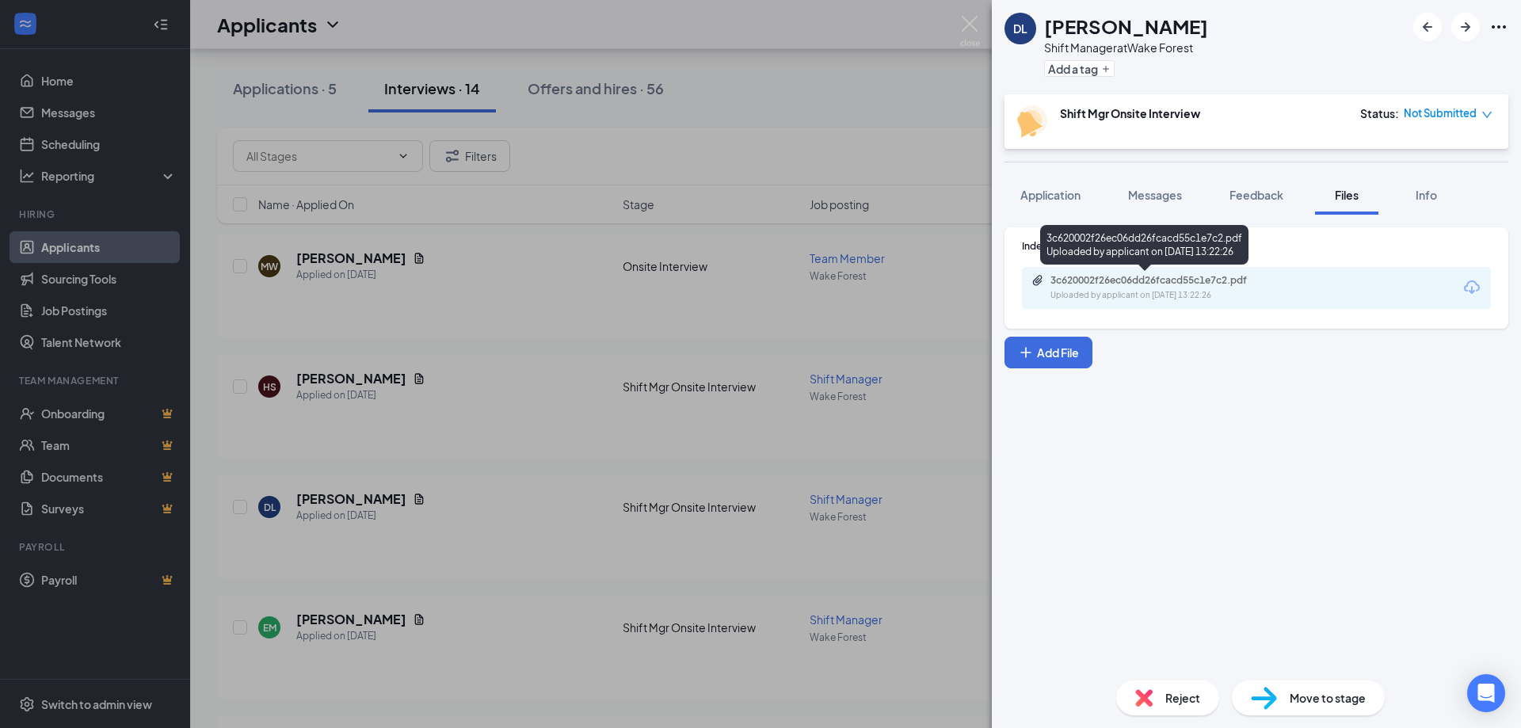
click at [1166, 287] on div "3c620002f26ec06dd26fcacd55c1e7c2.pdf Uploaded by applicant on [DATE] 13:22:26" at bounding box center [1160, 288] width 257 height 28
click at [971, 21] on img at bounding box center [970, 31] width 20 height 31
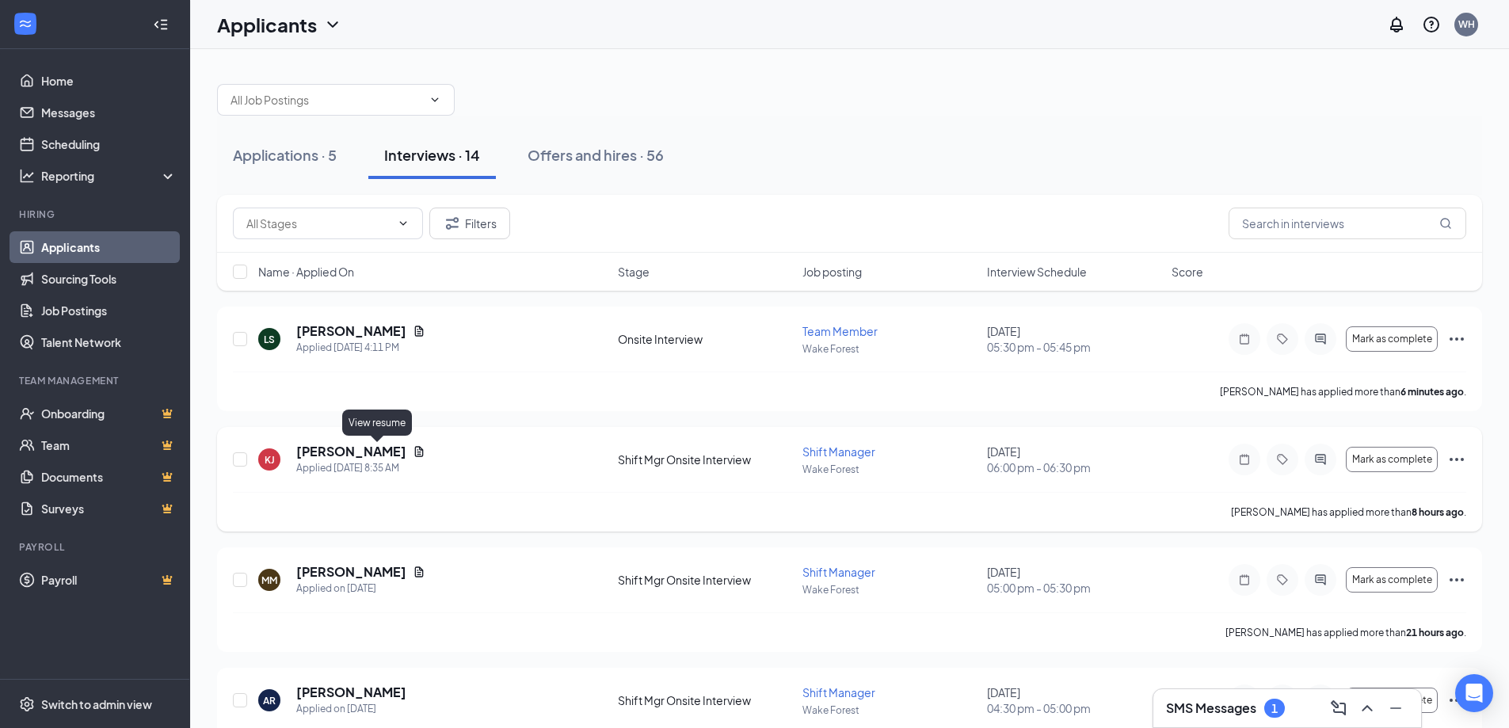
click at [415, 448] on icon "Document" at bounding box center [419, 451] width 9 height 10
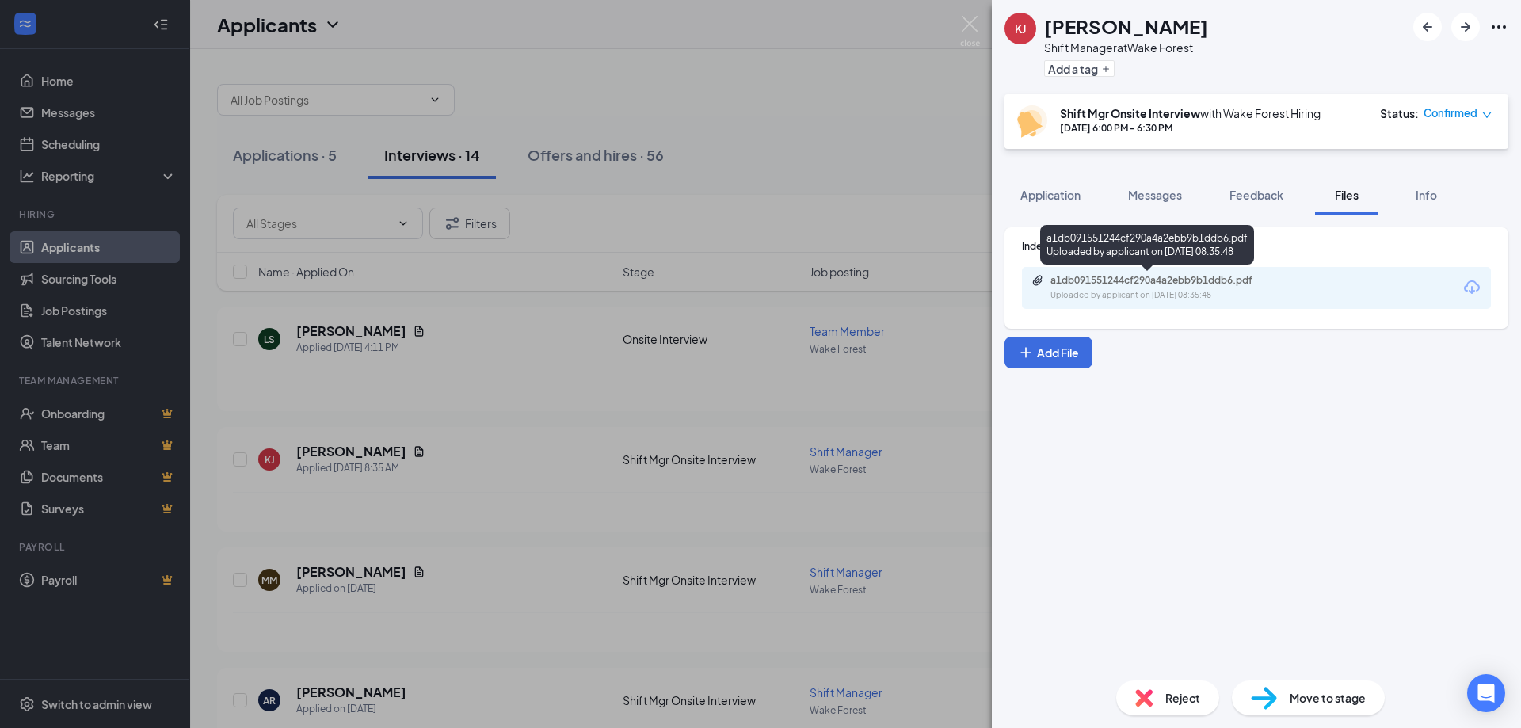
click at [1193, 289] on div "Uploaded by applicant on [DATE] 08:35:48" at bounding box center [1170, 295] width 238 height 13
drag, startPoint x: 970, startPoint y: 12, endPoint x: 879, endPoint y: 420, distance: 417.9
click at [970, 11] on div "KJ [PERSON_NAME] Shift Manager at [GEOGRAPHIC_DATA] Add a tag Shift Mgr Onsite …" at bounding box center [760, 364] width 1521 height 728
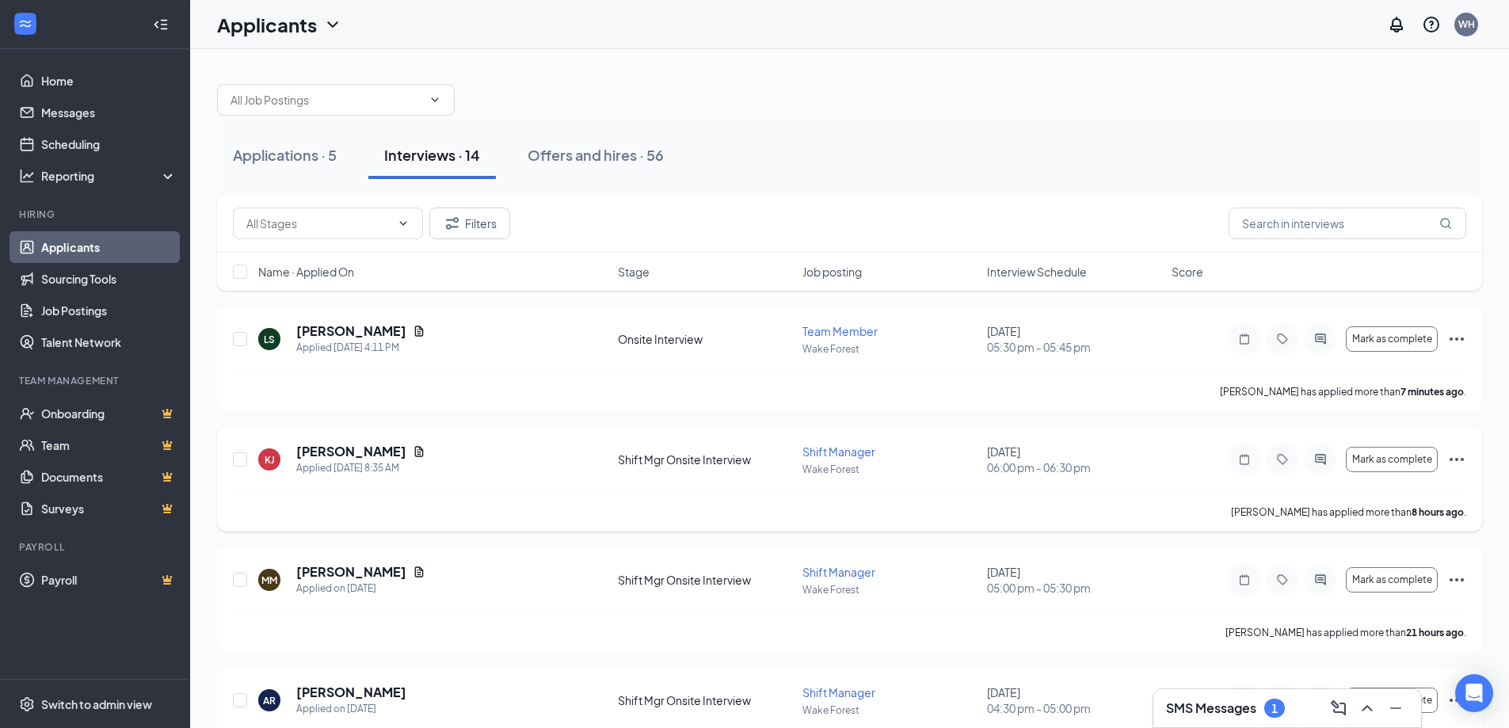
click at [1465, 459] on div "[PERSON_NAME] [PERSON_NAME] Applied [DATE] 8:35 AM Shift Mgr Onsite Interview S…" at bounding box center [849, 479] width 1265 height 105
click at [1455, 466] on icon "Ellipses" at bounding box center [1456, 459] width 19 height 19
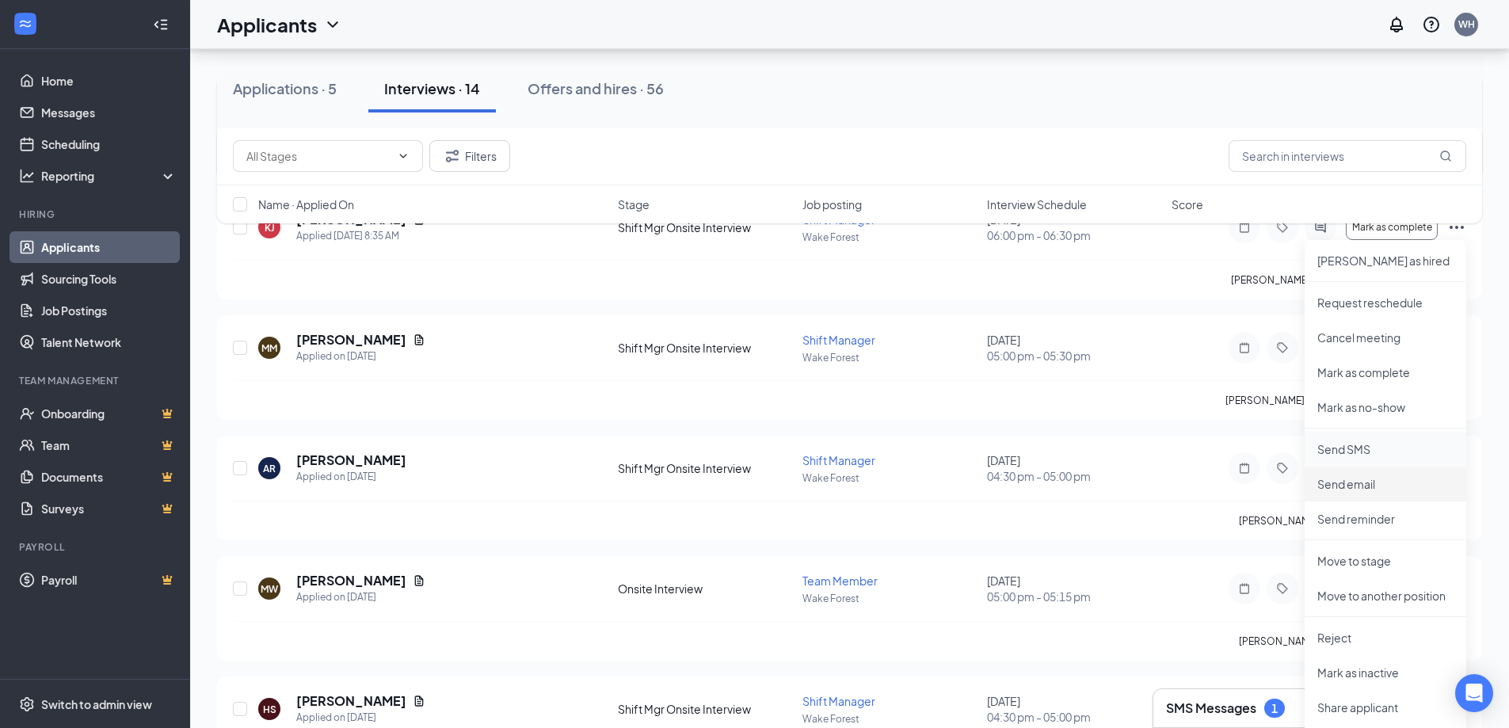
scroll to position [238, 0]
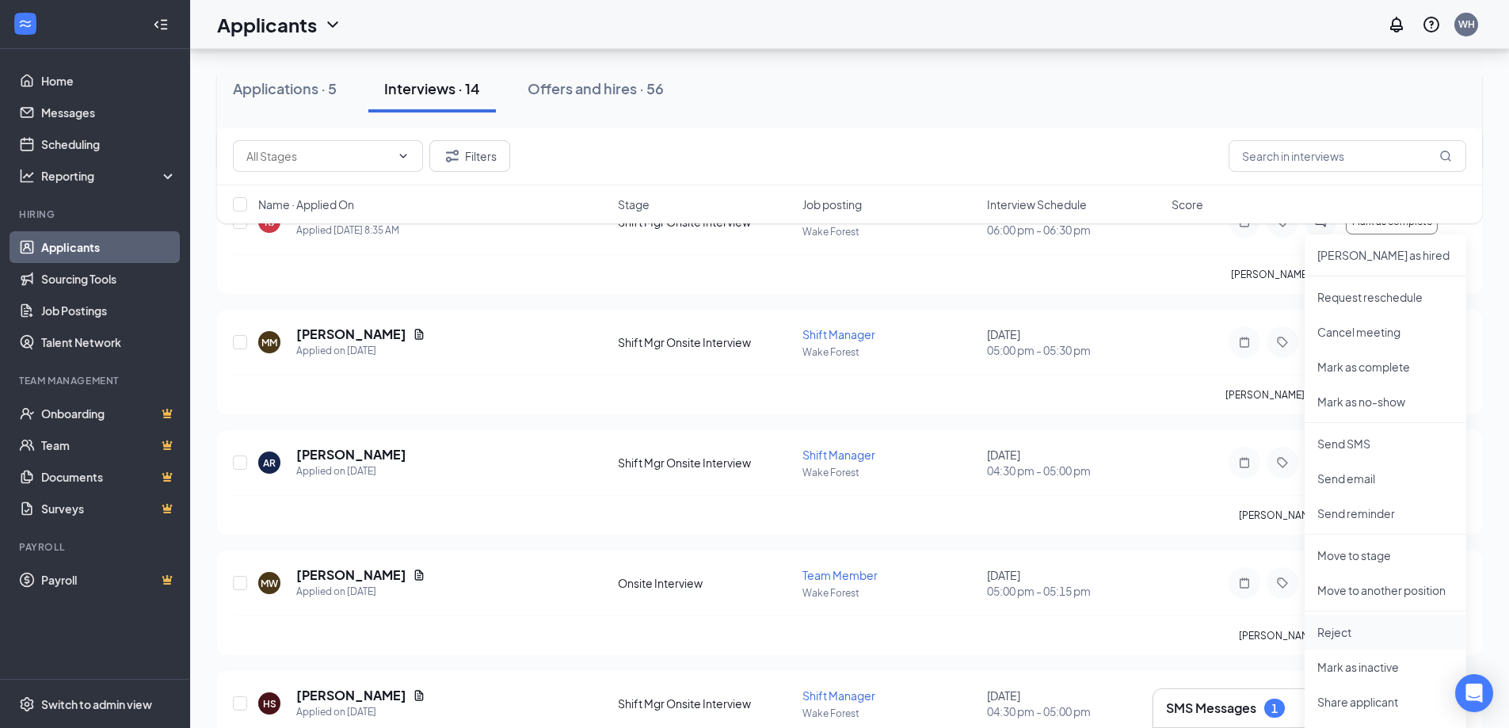
click at [1337, 623] on li "Reject" at bounding box center [1386, 632] width 162 height 35
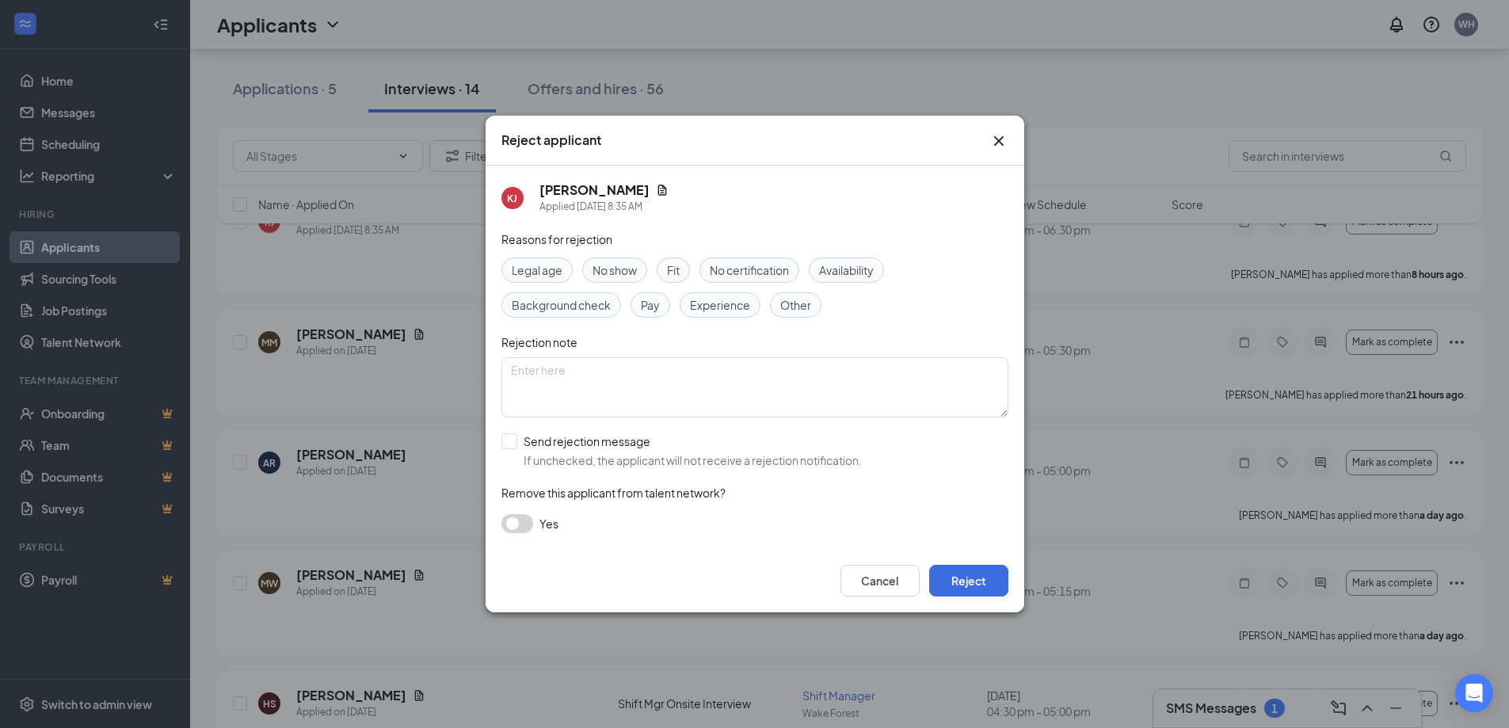
click at [676, 263] on span "Fit" at bounding box center [673, 269] width 13 height 17
drag, startPoint x: 711, startPoint y: 306, endPoint x: 734, endPoint y: 299, distance: 24.8
click at [714, 307] on span "Experience" at bounding box center [720, 304] width 60 height 17
drag, startPoint x: 853, startPoint y: 311, endPoint x: 832, endPoint y: 332, distance: 29.7
click at [853, 312] on div "Legal age No show Fit No certification Availability Background check Pay Experi…" at bounding box center [755, 287] width 507 height 60
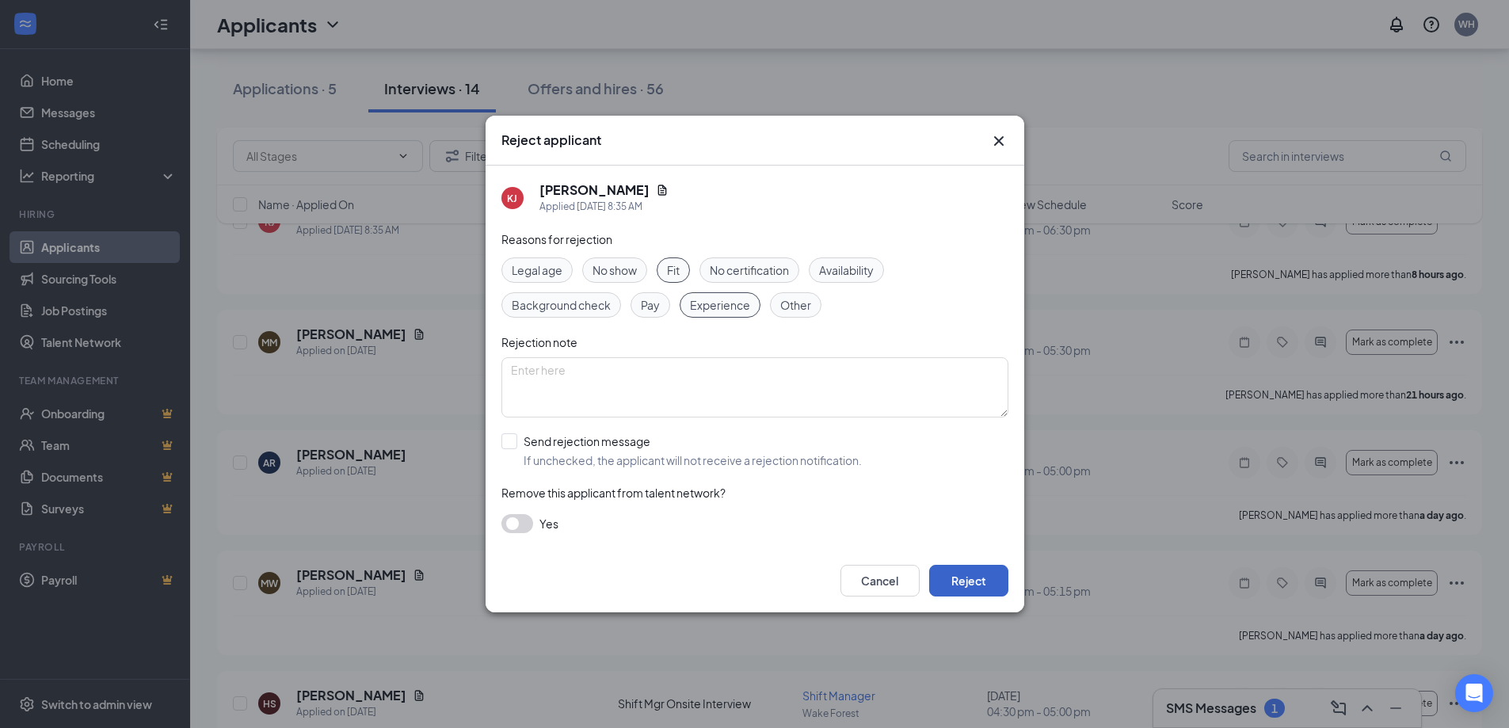
drag, startPoint x: 985, startPoint y: 583, endPoint x: 872, endPoint y: 543, distance: 119.5
click at [985, 582] on button "Reject" at bounding box center [968, 581] width 79 height 32
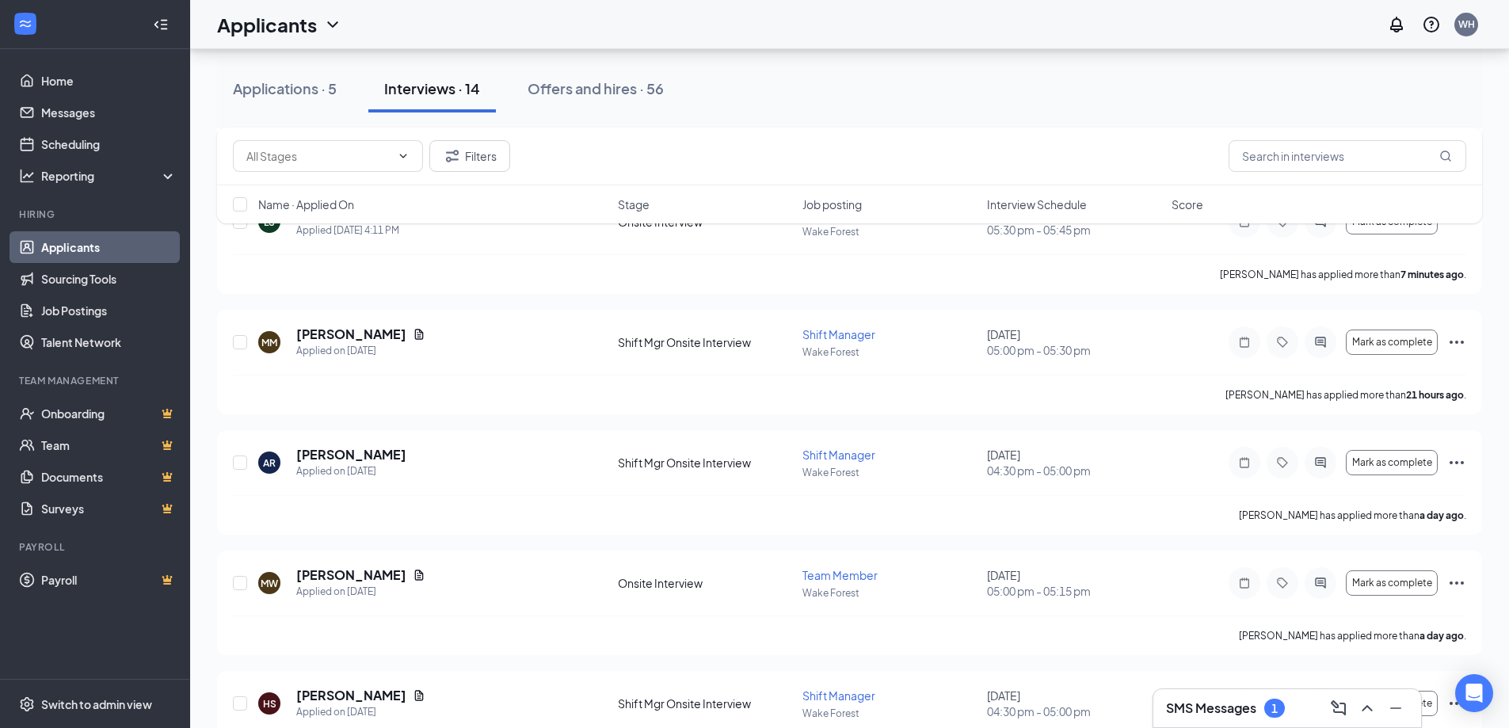
click at [1293, 708] on div "SMS Messages 1" at bounding box center [1287, 708] width 242 height 25
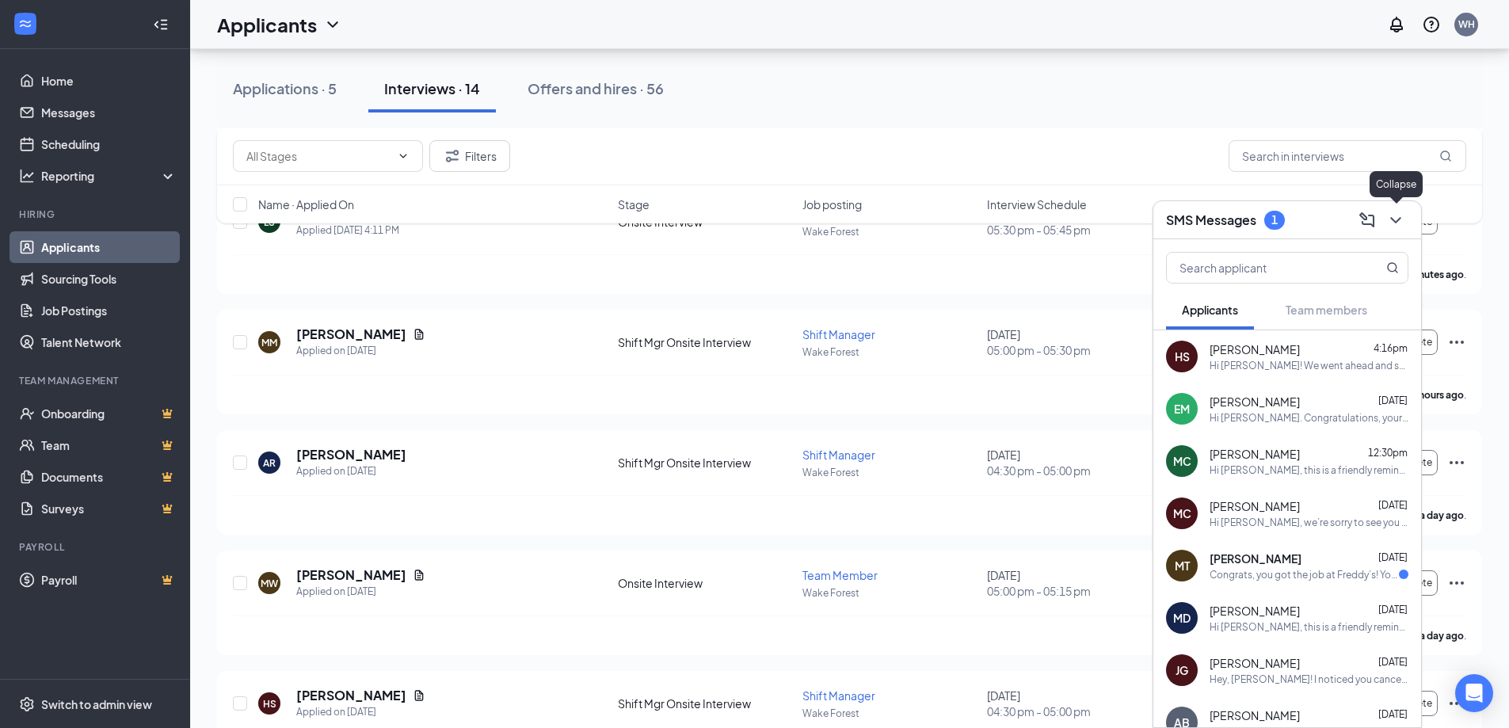
click at [1405, 215] on icon "ChevronDown" at bounding box center [1395, 220] width 19 height 19
